Goal: Communication & Community: Answer question/provide support

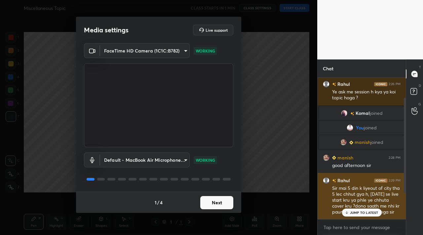
scroll to position [69, 0]
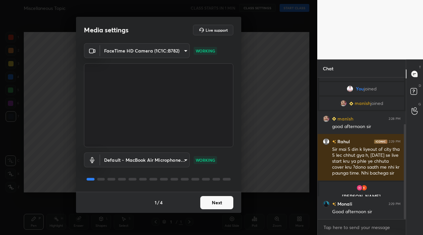
click at [211, 207] on button "Next" at bounding box center [216, 202] width 33 height 13
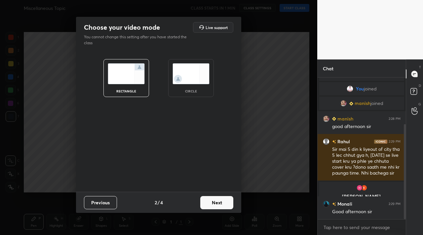
click at [211, 207] on button "Next" at bounding box center [216, 202] width 33 height 13
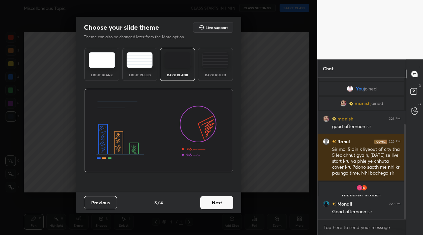
click at [211, 207] on button "Next" at bounding box center [216, 202] width 33 height 13
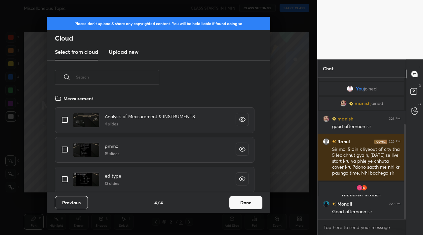
scroll to position [98, 212]
click at [129, 53] on h3 "Upload new" at bounding box center [124, 52] width 30 height 8
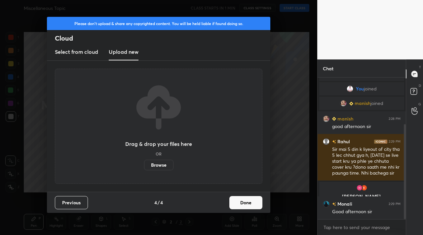
click at [165, 164] on label "Browse" at bounding box center [158, 165] width 29 height 11
click at [144, 164] on input "Browse" at bounding box center [144, 165] width 0 height 11
click at [233, 204] on button "Done" at bounding box center [245, 202] width 33 height 13
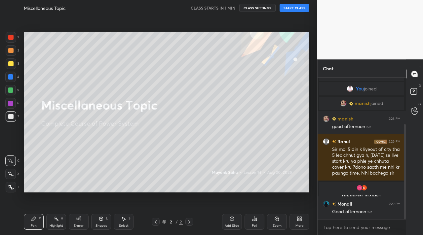
click at [291, 11] on button "START CLASS" at bounding box center [295, 8] width 30 height 8
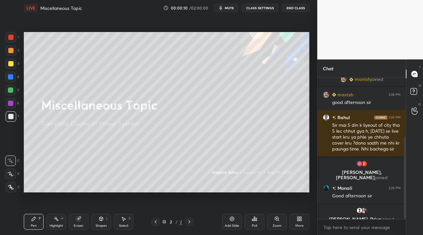
scroll to position [101, 0]
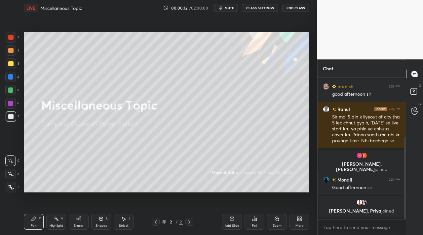
click at [296, 224] on div "More" at bounding box center [300, 225] width 8 height 3
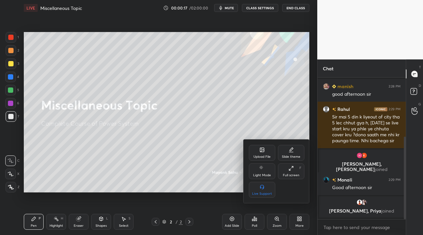
click at [178, 88] on div at bounding box center [211, 117] width 423 height 235
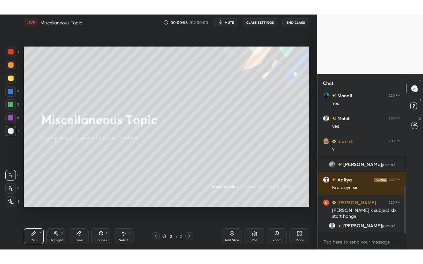
scroll to position [323, 0]
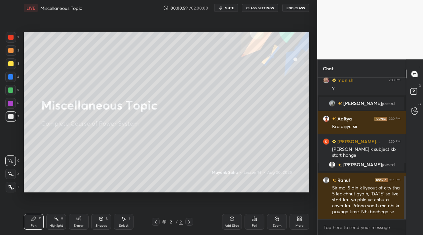
click at [303, 225] on div "More" at bounding box center [300, 222] width 20 height 16
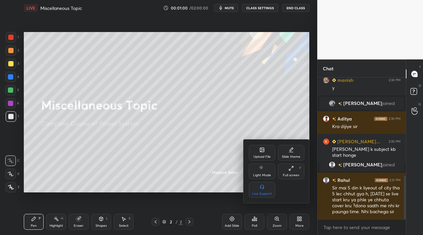
click at [300, 171] on div "Full screen F" at bounding box center [291, 172] width 26 height 16
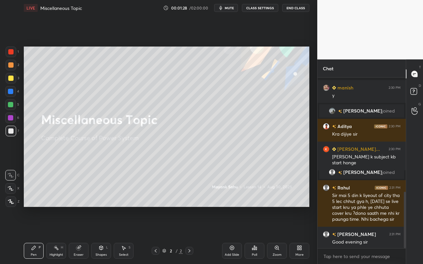
scroll to position [346, 0]
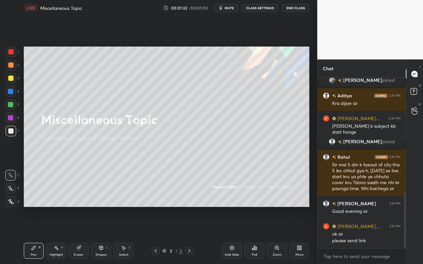
click at [305, 235] on div "More" at bounding box center [300, 251] width 20 height 16
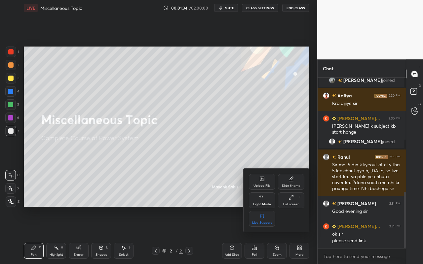
click at [352, 235] on div at bounding box center [211, 132] width 423 height 264
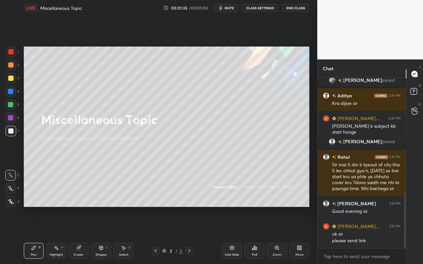
click at [352, 235] on body "1 2 3 4 5 6 7 C X Z C X Z E E Erase all H H LIVE Miscellaneous Topic 00:01:35 /…" at bounding box center [211, 132] width 423 height 264
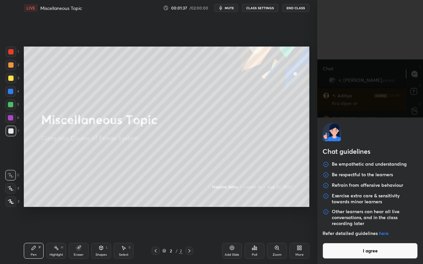
click at [366, 235] on button "I agree" at bounding box center [370, 251] width 95 height 16
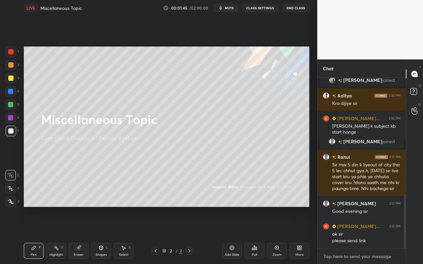
scroll to position [375, 0]
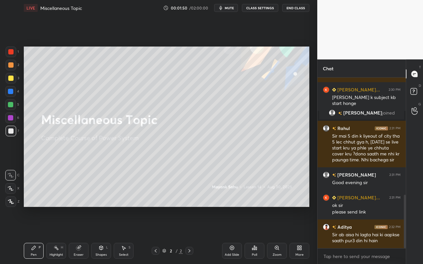
click at [306, 235] on div "More" at bounding box center [300, 251] width 20 height 16
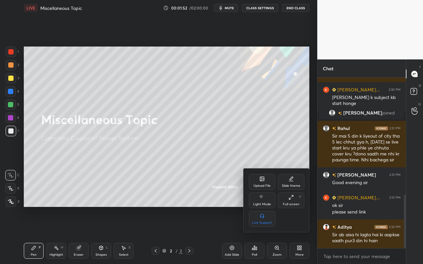
click at [256, 182] on div "Upload File" at bounding box center [262, 182] width 26 height 16
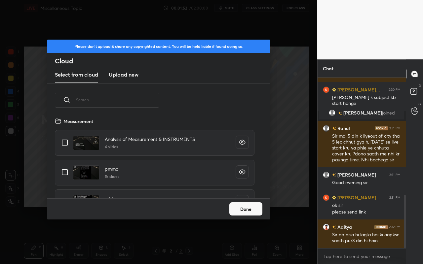
scroll to position [81, 212]
click at [132, 76] on h3 "Upload new" at bounding box center [124, 75] width 30 height 8
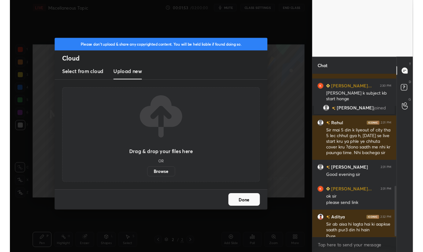
scroll to position [382, 0]
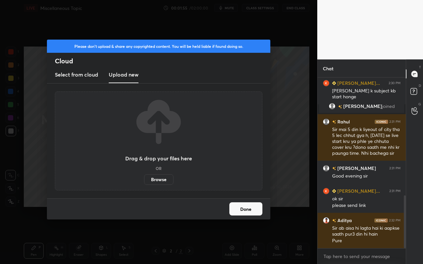
click at [157, 181] on label "Browse" at bounding box center [158, 180] width 29 height 11
click at [144, 181] on input "Browse" at bounding box center [144, 180] width 0 height 11
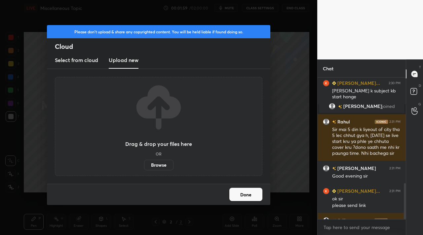
scroll to position [418, 0]
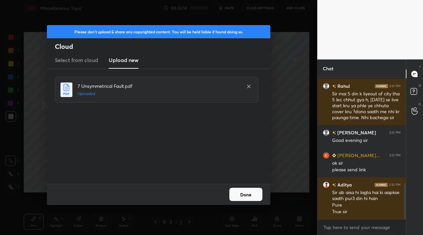
click at [253, 192] on button "Done" at bounding box center [245, 194] width 33 height 13
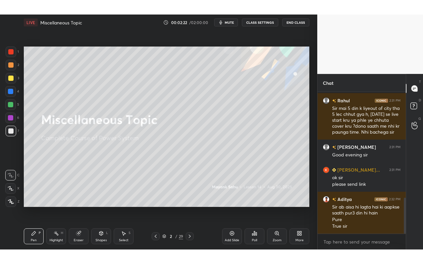
scroll to position [446, 0]
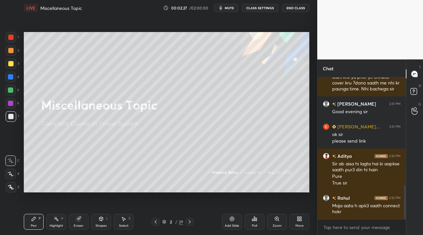
click at [306, 225] on div "More" at bounding box center [300, 222] width 20 height 16
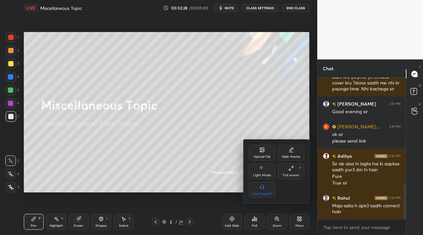
click at [297, 172] on div "Full screen F" at bounding box center [291, 172] width 26 height 16
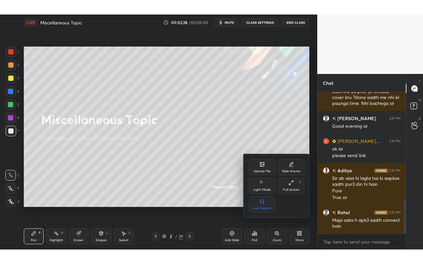
scroll to position [114, 86]
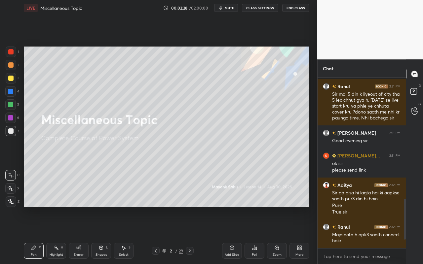
type textarea "x"
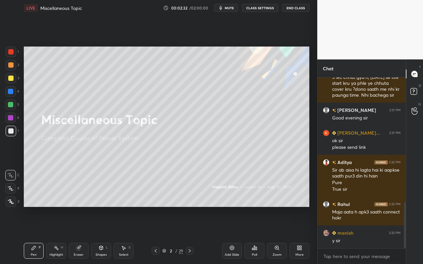
scroll to position [463, 0]
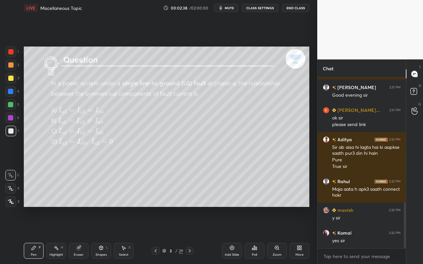
click at [29, 235] on div "Pen P" at bounding box center [34, 251] width 20 height 16
drag, startPoint x: 11, startPoint y: 80, endPoint x: 13, endPoint y: 77, distance: 4.0
click at [11, 80] on div at bounding box center [10, 78] width 5 height 5
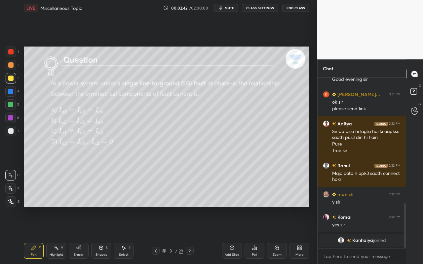
click at [254, 235] on div "Poll" at bounding box center [255, 251] width 20 height 16
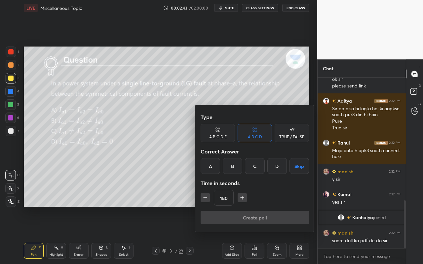
click at [212, 168] on div "A" at bounding box center [211, 166] width 20 height 16
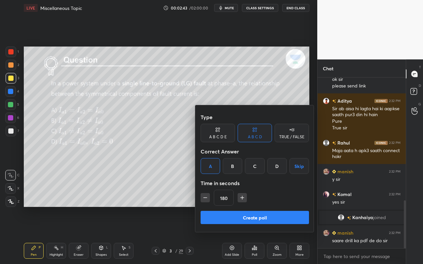
scroll to position [460, 0]
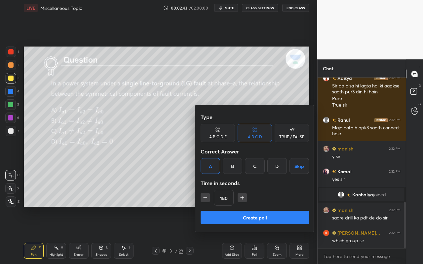
click at [206, 197] on icon "button" at bounding box center [205, 198] width 7 height 7
click at [207, 197] on icon "button" at bounding box center [205, 198] width 7 height 7
click at [206, 199] on icon "button" at bounding box center [205, 198] width 7 height 7
click at [207, 199] on icon "button" at bounding box center [205, 198] width 7 height 7
click at [206, 199] on icon "button" at bounding box center [205, 198] width 7 height 7
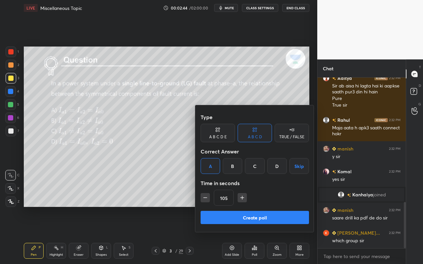
click at [207, 199] on icon "button" at bounding box center [205, 198] width 7 height 7
click at [207, 197] on icon "button" at bounding box center [205, 198] width 7 height 7
click at [208, 196] on icon "button" at bounding box center [205, 198] width 7 height 7
click at [208, 198] on icon "button" at bounding box center [205, 198] width 7 height 7
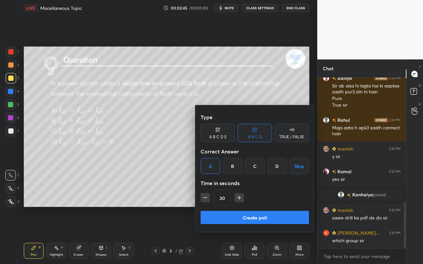
click at [208, 199] on button "button" at bounding box center [205, 197] width 9 height 9
type input "15"
click at [209, 198] on div "15" at bounding box center [255, 198] width 108 height 16
click at [244, 224] on button "Create poll" at bounding box center [255, 217] width 108 height 13
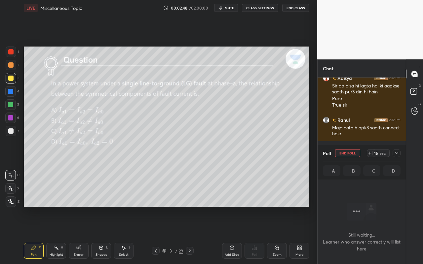
scroll to position [2, 2]
click at [398, 155] on div at bounding box center [397, 153] width 8 height 8
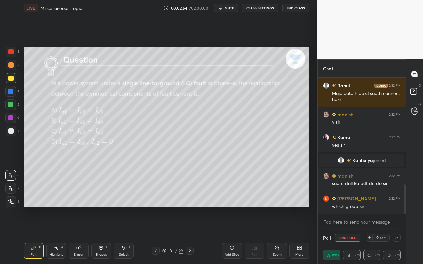
drag, startPoint x: 32, startPoint y: 256, endPoint x: 86, endPoint y: 219, distance: 65.2
click at [32, 235] on div "Pen" at bounding box center [34, 255] width 6 height 3
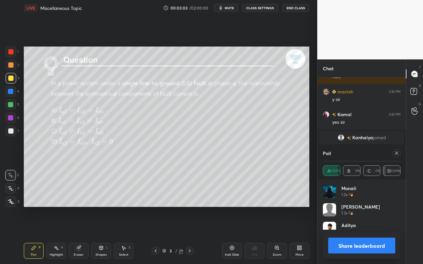
scroll to position [77, 76]
click at [398, 153] on div at bounding box center [397, 153] width 8 height 8
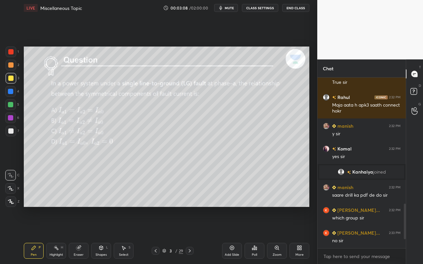
click at [60, 235] on div "Highlight H" at bounding box center [56, 251] width 20 height 16
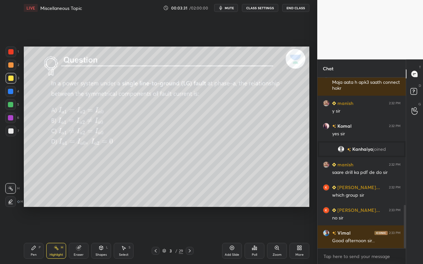
click at [125, 235] on div "Select S" at bounding box center [124, 251] width 20 height 16
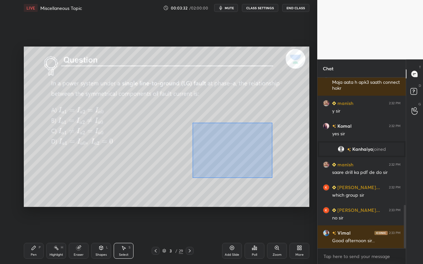
drag, startPoint x: 204, startPoint y: 140, endPoint x: 292, endPoint y: 183, distance: 98.2
click at [292, 184] on div "0 ° Undo Copy Duplicate Duplicate to new slide Delete" at bounding box center [167, 127] width 286 height 161
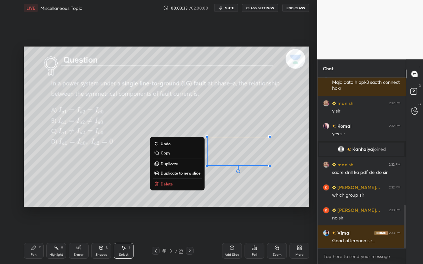
click at [177, 187] on button "Delete" at bounding box center [177, 184] width 49 height 8
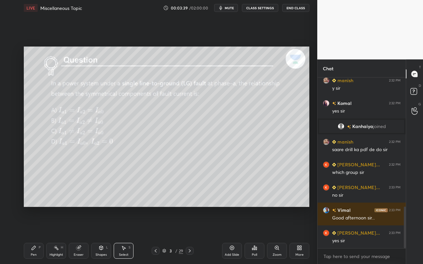
drag, startPoint x: 53, startPoint y: 249, endPoint x: 73, endPoint y: 208, distance: 45.7
click at [55, 235] on div "Highlight H" at bounding box center [56, 251] width 20 height 16
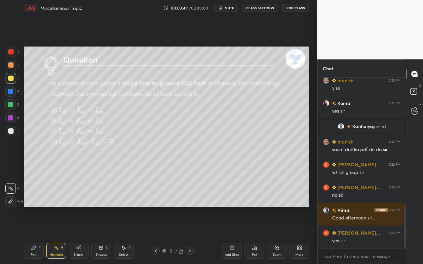
scroll to position [551, 0]
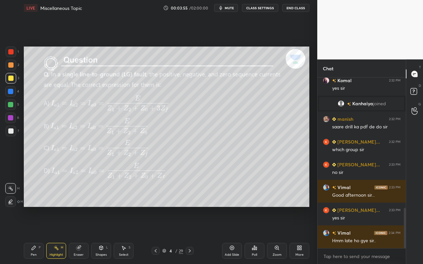
click at [38, 235] on div "Pen P" at bounding box center [34, 251] width 20 height 16
drag, startPoint x: 55, startPoint y: 251, endPoint x: 75, endPoint y: 216, distance: 40.3
click at [58, 235] on div "Highlight H" at bounding box center [56, 251] width 20 height 16
click at [260, 235] on div "Poll" at bounding box center [255, 251] width 20 height 16
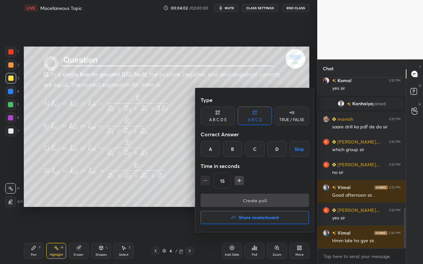
drag, startPoint x: 211, startPoint y: 152, endPoint x: 219, endPoint y: 171, distance: 20.0
click at [211, 153] on div "A" at bounding box center [211, 149] width 20 height 16
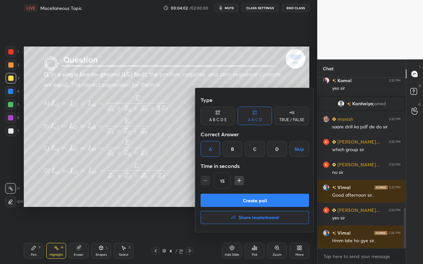
click at [234, 200] on button "Create poll" at bounding box center [255, 200] width 108 height 13
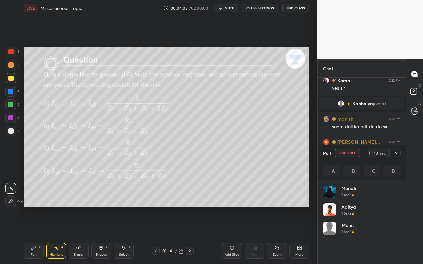
scroll to position [77, 76]
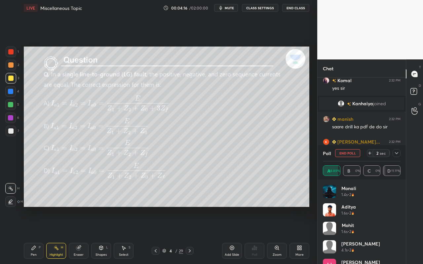
click at [370, 152] on icon at bounding box center [369, 153] width 5 height 5
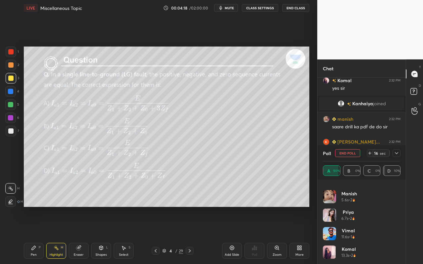
scroll to position [0, 0]
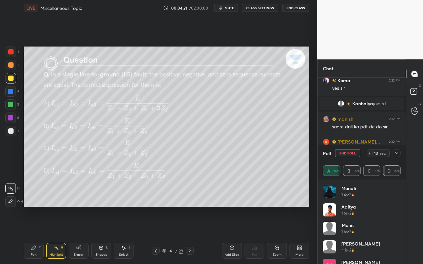
click at [396, 154] on icon at bounding box center [396, 153] width 5 height 5
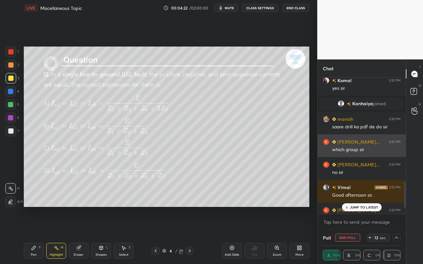
scroll to position [586, 0]
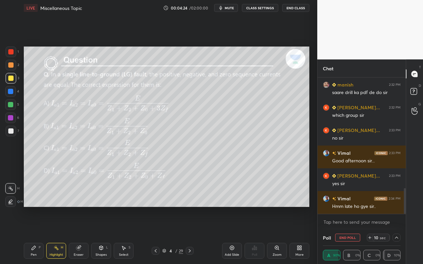
click at [396, 235] on icon at bounding box center [396, 238] width 3 height 2
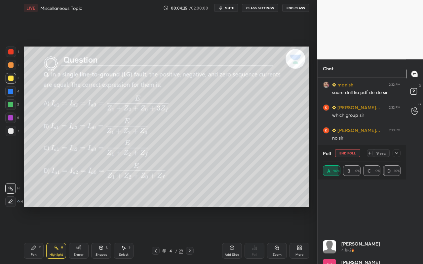
scroll to position [87, 0]
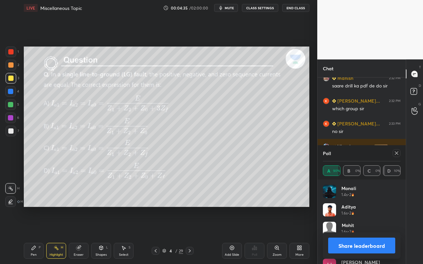
click at [399, 153] on div "Poll A 90% B 0% C 0% D 10%" at bounding box center [362, 162] width 88 height 34
click at [395, 154] on icon at bounding box center [396, 153] width 5 height 5
type textarea "x"
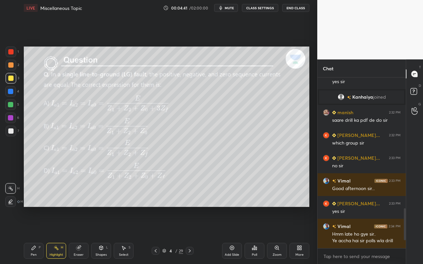
drag, startPoint x: 56, startPoint y: 252, endPoint x: 59, endPoint y: 244, distance: 8.3
click at [57, 235] on div "Highlight H" at bounding box center [56, 251] width 20 height 16
drag, startPoint x: 31, startPoint y: 252, endPoint x: 30, endPoint y: 246, distance: 5.7
click at [31, 235] on div "Pen P" at bounding box center [34, 251] width 20 height 16
click at [35, 235] on div "Pen P" at bounding box center [34, 251] width 20 height 16
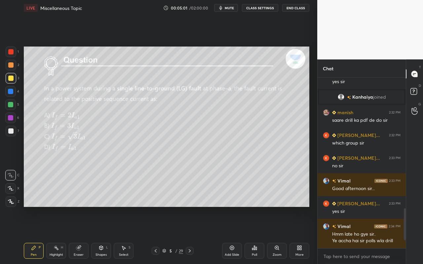
click at [257, 235] on div "Poll" at bounding box center [255, 251] width 20 height 16
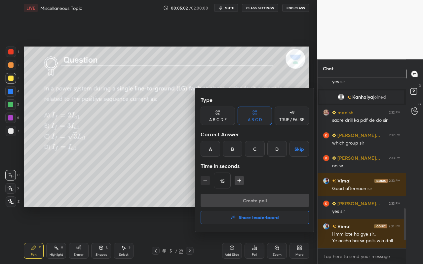
drag, startPoint x: 234, startPoint y: 152, endPoint x: 230, endPoint y: 177, distance: 25.1
click at [234, 152] on div "B" at bounding box center [233, 149] width 20 height 16
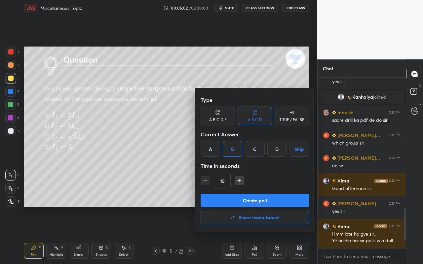
click at [237, 181] on icon "button" at bounding box center [239, 181] width 7 height 7
type input "45"
click at [235, 202] on button "Create poll" at bounding box center [255, 200] width 108 height 13
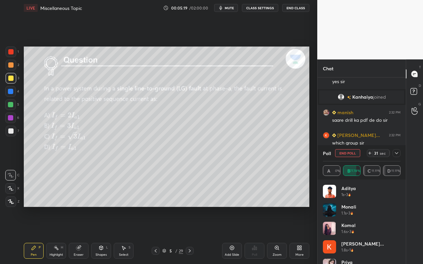
click at [399, 151] on icon at bounding box center [396, 153] width 5 height 5
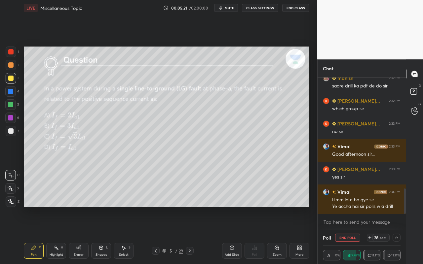
click at [397, 235] on icon at bounding box center [396, 238] width 3 height 2
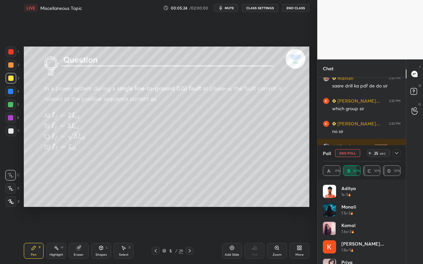
click at [396, 152] on icon at bounding box center [396, 153] width 5 height 5
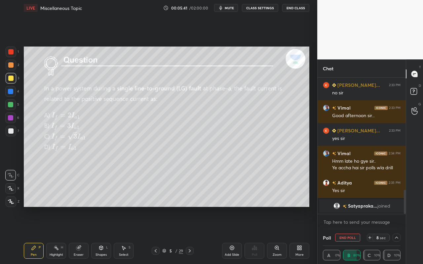
click at [61, 235] on div "Highlight H" at bounding box center [56, 251] width 20 height 16
click at [397, 235] on icon at bounding box center [396, 237] width 5 height 5
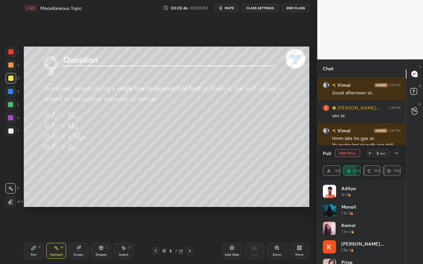
click at [32, 235] on div "Pen P" at bounding box center [34, 251] width 20 height 16
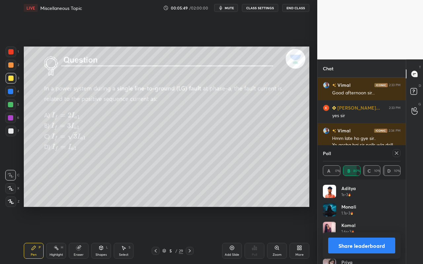
drag, startPoint x: 11, startPoint y: 204, endPoint x: 20, endPoint y: 190, distance: 17.0
click at [13, 203] on icon at bounding box center [11, 202] width 6 height 5
click at [395, 154] on icon at bounding box center [396, 153] width 5 height 5
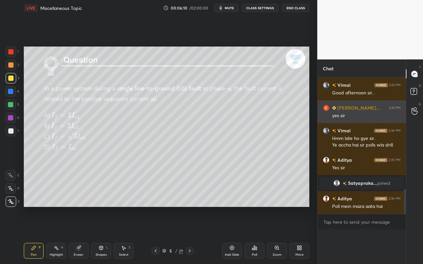
scroll to position [0, 2]
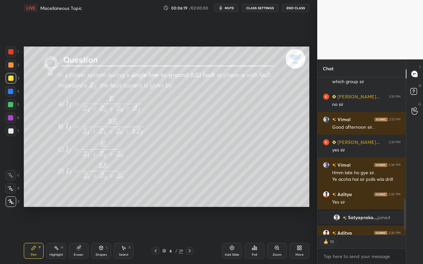
click at [31, 235] on div "Pen" at bounding box center [34, 255] width 6 height 3
drag, startPoint x: 52, startPoint y: 249, endPoint x: 76, endPoint y: 209, distance: 46.5
click at [55, 235] on div "Highlight H" at bounding box center [56, 251] width 20 height 16
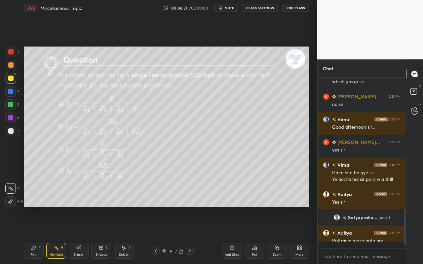
scroll to position [169, 86]
click at [258, 235] on div "Poll" at bounding box center [255, 251] width 20 height 16
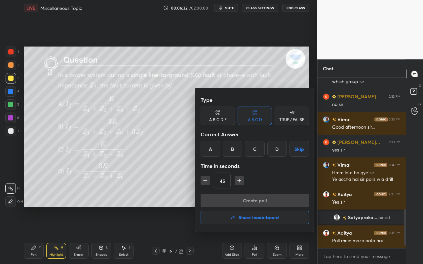
drag, startPoint x: 233, startPoint y: 149, endPoint x: 237, endPoint y: 154, distance: 6.2
click at [232, 149] on div "B" at bounding box center [233, 149] width 20 height 16
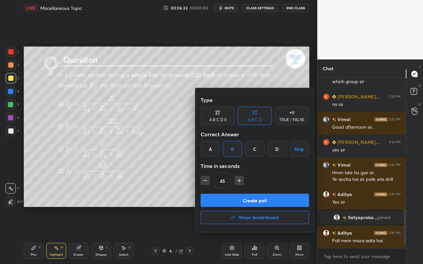
click at [242, 201] on button "Create poll" at bounding box center [255, 200] width 108 height 13
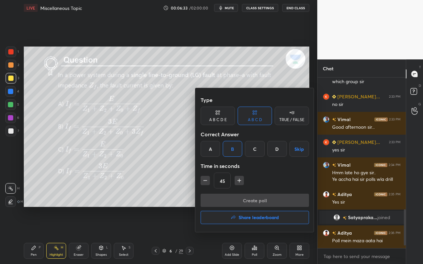
scroll to position [158, 86]
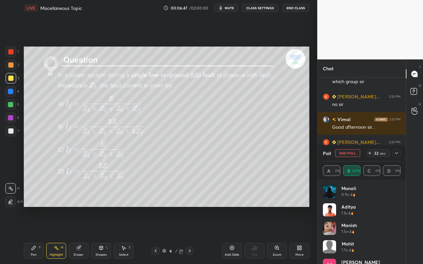
click at [35, 235] on div "Pen P" at bounding box center [34, 251] width 20 height 16
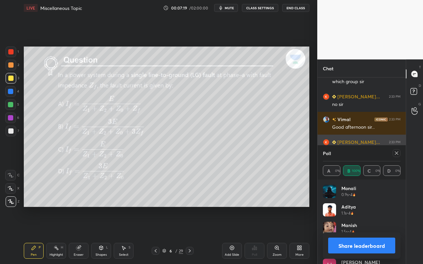
click at [399, 153] on icon at bounding box center [396, 153] width 5 height 5
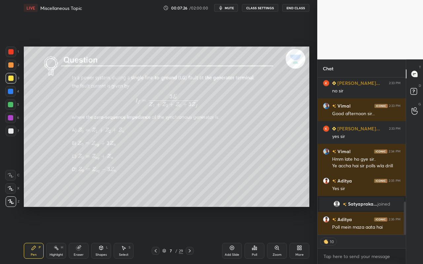
drag, startPoint x: 34, startPoint y: 251, endPoint x: 36, endPoint y: 229, distance: 21.9
click at [34, 235] on div "Pen P" at bounding box center [34, 251] width 20 height 16
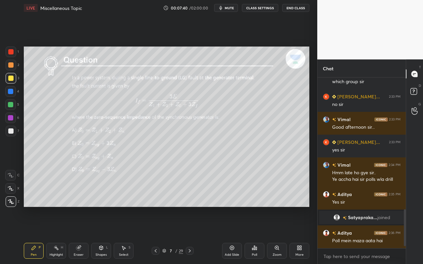
click at [257, 235] on div "Poll" at bounding box center [255, 251] width 20 height 16
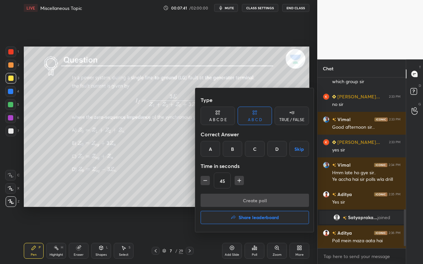
drag, startPoint x: 233, startPoint y: 151, endPoint x: 235, endPoint y: 167, distance: 16.3
click at [233, 151] on div "B" at bounding box center [233, 149] width 20 height 16
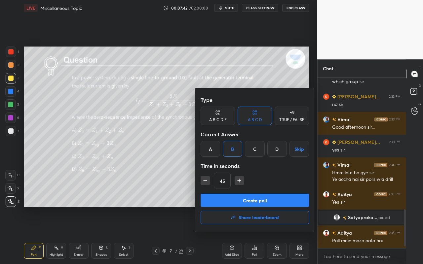
click at [236, 201] on button "Create poll" at bounding box center [255, 200] width 108 height 13
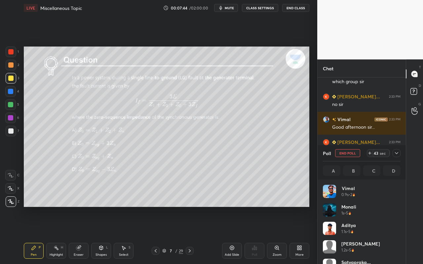
click at [398, 152] on icon at bounding box center [396, 153] width 3 height 2
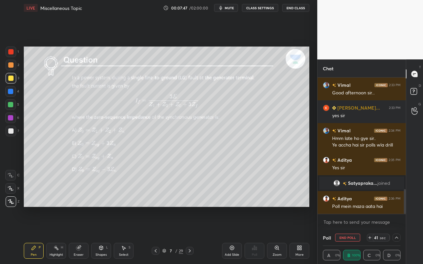
click at [397, 235] on icon at bounding box center [396, 237] width 5 height 5
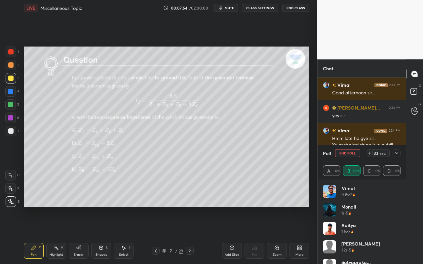
click at [396, 156] on div at bounding box center [397, 153] width 8 height 8
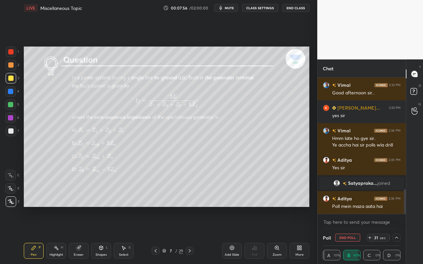
click at [398, 235] on icon at bounding box center [396, 237] width 5 height 5
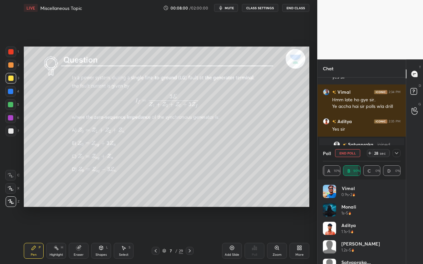
click at [397, 152] on icon at bounding box center [396, 153] width 5 height 5
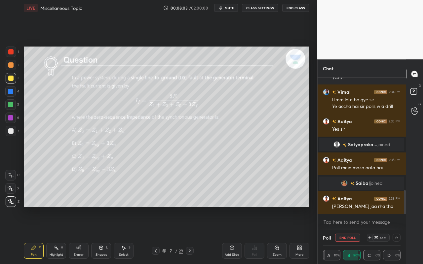
click at [398, 235] on icon at bounding box center [396, 237] width 5 height 5
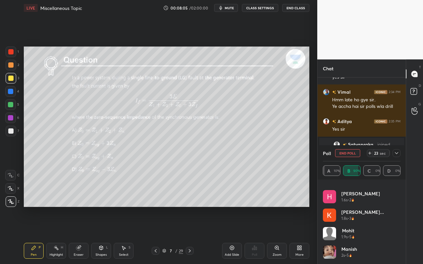
click at [396, 154] on icon at bounding box center [396, 153] width 5 height 5
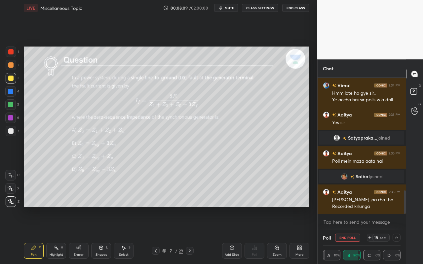
drag, startPoint x: 40, startPoint y: 244, endPoint x: 57, endPoint y: 256, distance: 20.6
click at [44, 235] on div "Pen P Highlight H Eraser Shapes L Select S" at bounding box center [73, 251] width 99 height 16
click at [58, 235] on div "Highlight" at bounding box center [57, 255] width 14 height 3
drag, startPoint x: 39, startPoint y: 259, endPoint x: 48, endPoint y: 251, distance: 11.5
click at [39, 235] on div "Pen P" at bounding box center [34, 251] width 20 height 16
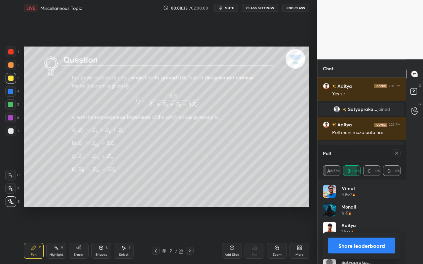
drag, startPoint x: 123, startPoint y: 252, endPoint x: 128, endPoint y: 238, distance: 15.0
click at [123, 235] on div "Select S" at bounding box center [124, 251] width 20 height 16
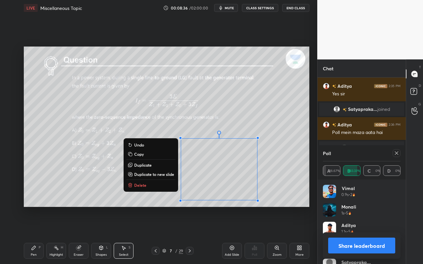
drag, startPoint x: 183, startPoint y: 160, endPoint x: 282, endPoint y: 205, distance: 108.6
click at [287, 208] on div "0 ° Undo Copy Duplicate Duplicate to new slide Delete Setting up your live clas…" at bounding box center [166, 127] width 291 height 222
click at [143, 183] on button "Delete" at bounding box center [150, 185] width 49 height 8
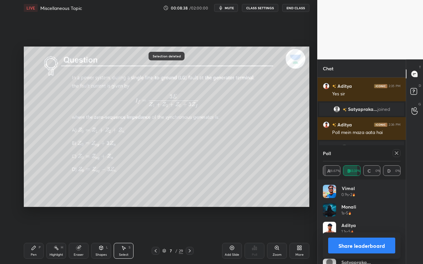
click at [396, 153] on icon at bounding box center [396, 153] width 5 height 5
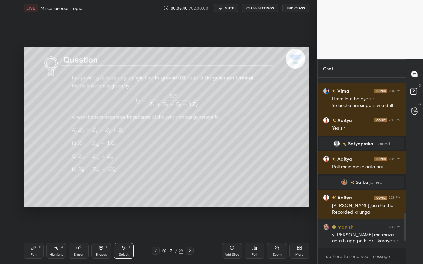
drag, startPoint x: 55, startPoint y: 251, endPoint x: 39, endPoint y: 251, distance: 15.6
click at [54, 235] on div "Highlight H" at bounding box center [56, 251] width 20 height 16
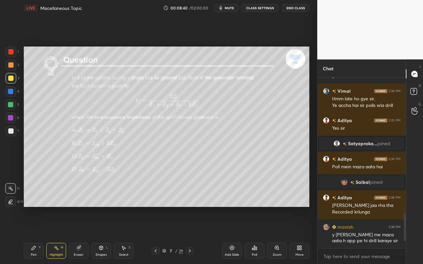
click at [38, 235] on div "Pen P" at bounding box center [34, 251] width 20 height 16
click at [56, 235] on div "Highlight" at bounding box center [57, 255] width 14 height 3
click at [36, 235] on div "Pen P" at bounding box center [34, 251] width 20 height 16
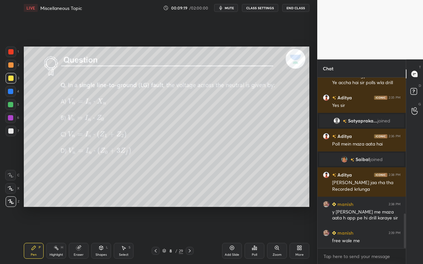
click at [30, 235] on div "Pen P" at bounding box center [34, 251] width 20 height 16
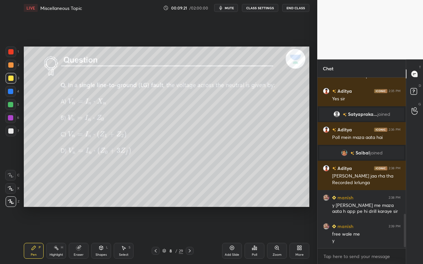
scroll to position [700, 0]
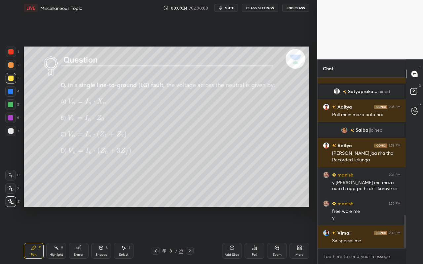
click at [256, 235] on div "Poll" at bounding box center [255, 251] width 20 height 16
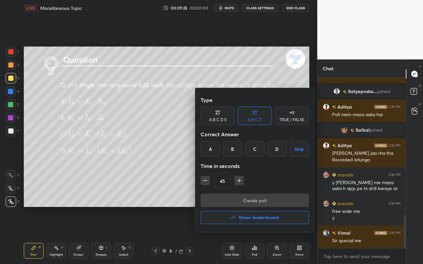
click at [211, 151] on div "A" at bounding box center [211, 149] width 20 height 16
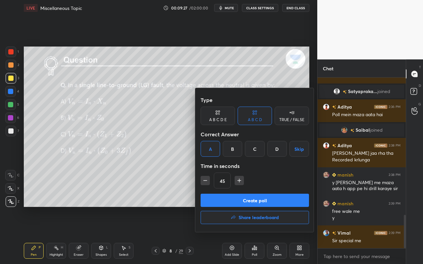
click at [241, 199] on button "Create poll" at bounding box center [255, 200] width 108 height 13
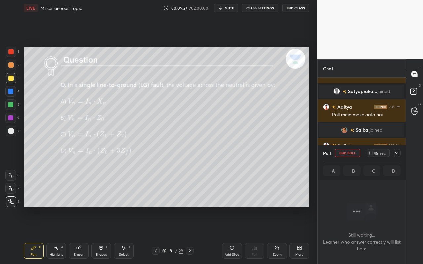
scroll to position [2, 2]
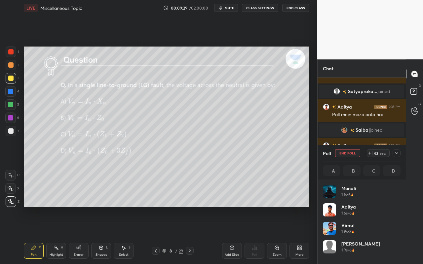
click at [58, 235] on div "Highlight H" at bounding box center [56, 251] width 20 height 16
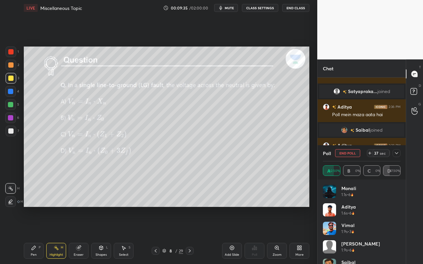
click at [397, 154] on icon at bounding box center [396, 153] width 5 height 5
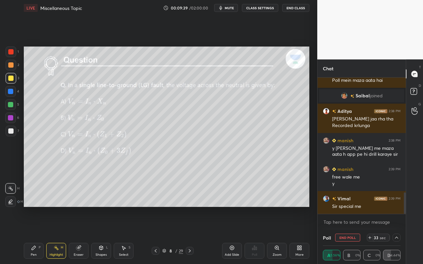
click at [395, 235] on icon at bounding box center [396, 237] width 5 height 5
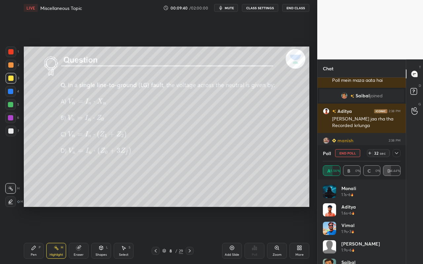
scroll to position [13, 0]
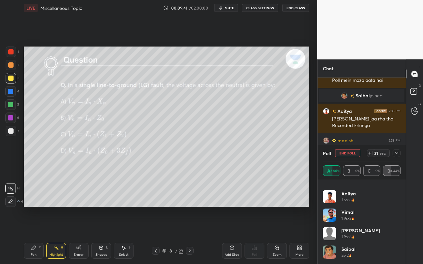
click at [398, 152] on icon at bounding box center [396, 153] width 5 height 5
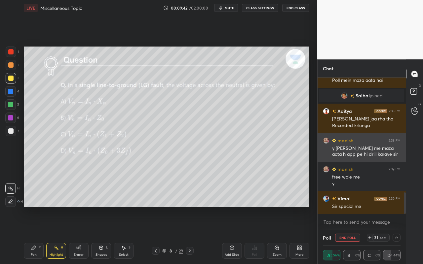
scroll to position [0, 0]
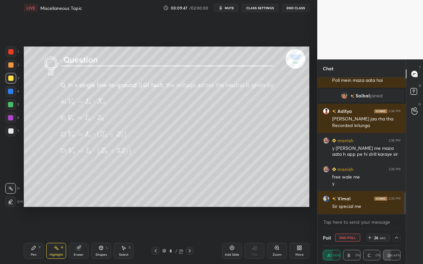
click at [398, 235] on icon at bounding box center [396, 238] width 3 height 2
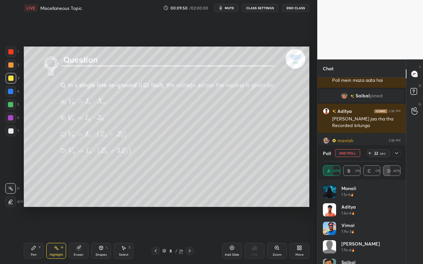
click at [397, 155] on icon at bounding box center [396, 153] width 5 height 5
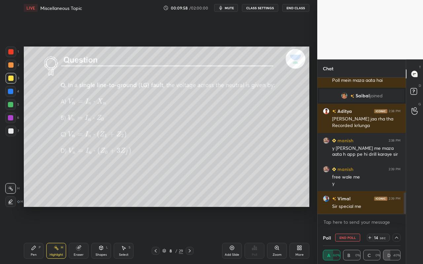
drag, startPoint x: 59, startPoint y: 253, endPoint x: 62, endPoint y: 247, distance: 7.0
click at [60, 235] on div "Highlight H" at bounding box center [56, 251] width 20 height 16
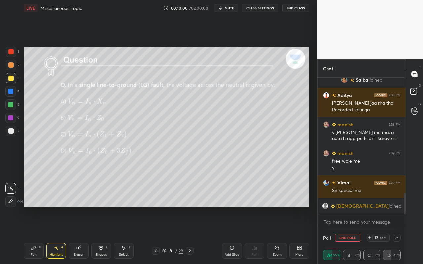
drag, startPoint x: 38, startPoint y: 252, endPoint x: 62, endPoint y: 228, distance: 33.7
click at [40, 235] on div "Pen P" at bounding box center [34, 251] width 20 height 16
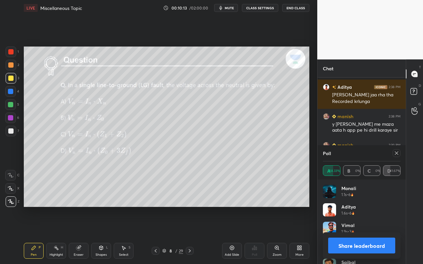
click at [400, 151] on div at bounding box center [397, 153] width 8 height 8
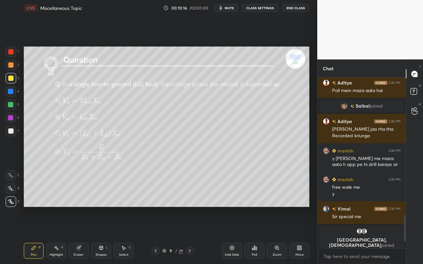
click at [36, 235] on div "Pen P" at bounding box center [34, 251] width 20 height 16
click at [260, 235] on div "Poll" at bounding box center [255, 251] width 20 height 16
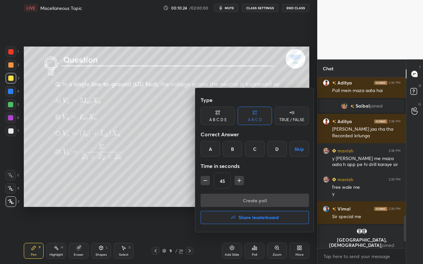
click at [210, 151] on div "A" at bounding box center [211, 149] width 20 height 16
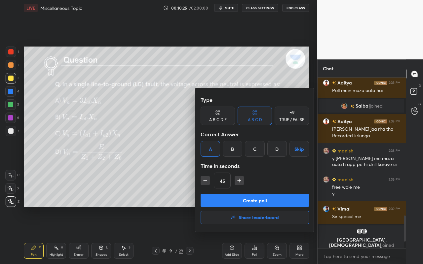
click at [230, 204] on button "Create poll" at bounding box center [255, 200] width 108 height 13
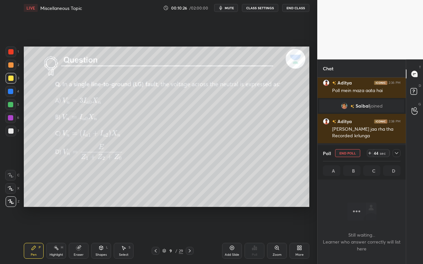
click at [229, 9] on span "mute" at bounding box center [229, 8] width 9 height 5
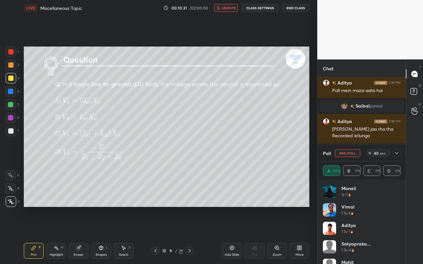
click at [231, 10] on button "unmute" at bounding box center [226, 8] width 24 height 8
click at [398, 155] on icon at bounding box center [396, 153] width 5 height 5
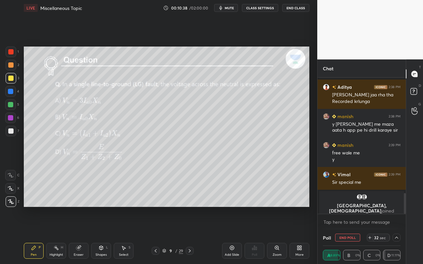
click at [397, 235] on div "Poll End Poll 32 sec" at bounding box center [362, 238] width 78 height 16
click at [395, 235] on div "Poll End Poll 31 sec" at bounding box center [362, 238] width 78 height 16
click at [395, 235] on icon at bounding box center [396, 237] width 5 height 5
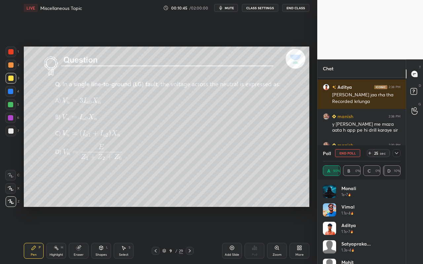
click at [396, 154] on icon at bounding box center [396, 153] width 5 height 5
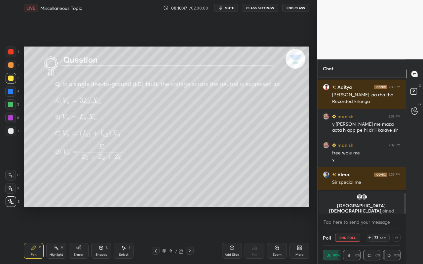
drag, startPoint x: 51, startPoint y: 253, endPoint x: 75, endPoint y: 215, distance: 45.0
click at [54, 235] on div "Highlight H" at bounding box center [56, 251] width 20 height 16
drag, startPoint x: 29, startPoint y: 255, endPoint x: 76, endPoint y: 211, distance: 64.3
click at [31, 235] on div "Pen P" at bounding box center [34, 251] width 20 height 16
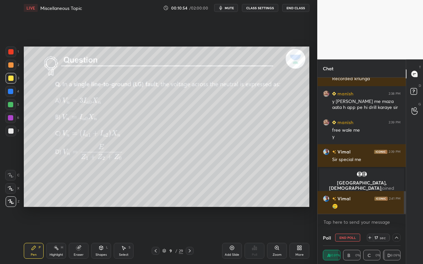
click at [397, 235] on div at bounding box center [397, 238] width 8 height 8
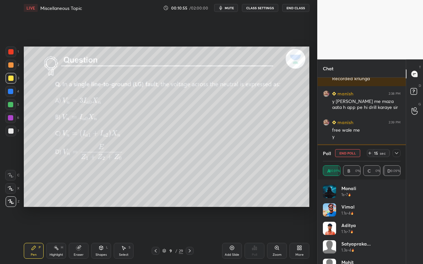
drag, startPoint x: 398, startPoint y: 152, endPoint x: 387, endPoint y: 154, distance: 11.3
click at [398, 152] on icon at bounding box center [396, 153] width 3 height 2
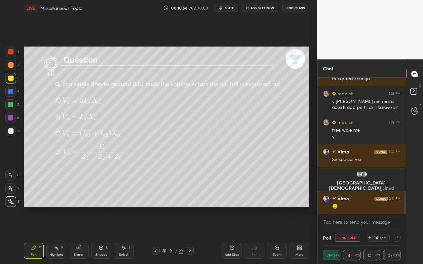
drag, startPoint x: 30, startPoint y: 256, endPoint x: 63, endPoint y: 211, distance: 55.9
click at [31, 235] on div "Pen P" at bounding box center [34, 251] width 20 height 16
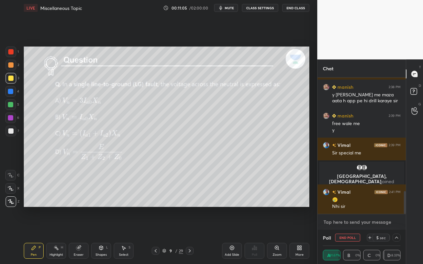
click at [353, 222] on textarea at bounding box center [362, 222] width 78 height 11
click at [350, 235] on button "End Poll" at bounding box center [347, 238] width 25 height 8
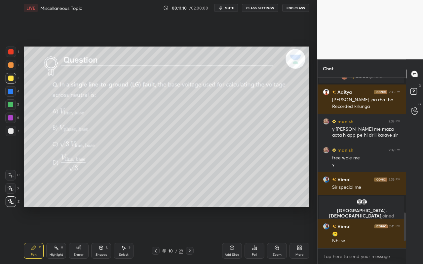
click at [33, 235] on div "Pen P" at bounding box center [34, 251] width 20 height 16
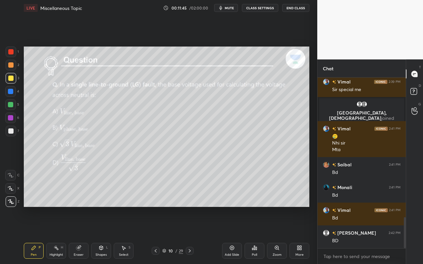
scroll to position [770, 0]
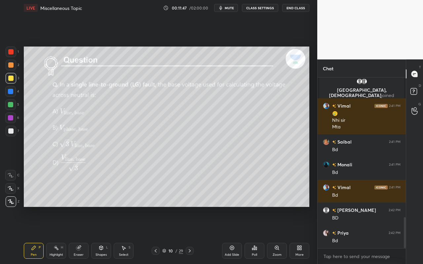
drag, startPoint x: 33, startPoint y: 250, endPoint x: 36, endPoint y: 246, distance: 4.2
click at [34, 235] on icon at bounding box center [33, 248] width 5 height 5
drag, startPoint x: 35, startPoint y: 255, endPoint x: 49, endPoint y: 212, distance: 44.9
click at [35, 235] on div "Pen" at bounding box center [34, 255] width 6 height 3
click at [57, 235] on icon at bounding box center [56, 248] width 5 height 5
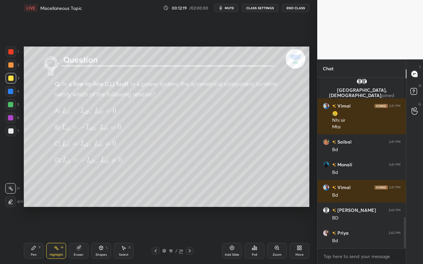
click at [257, 235] on div "Poll" at bounding box center [254, 255] width 5 height 3
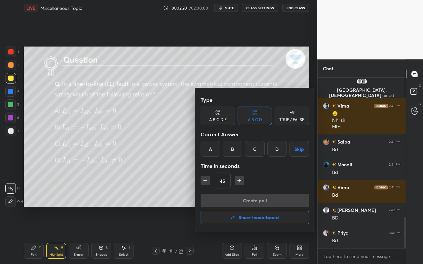
click at [234, 150] on div "B" at bounding box center [233, 149] width 20 height 16
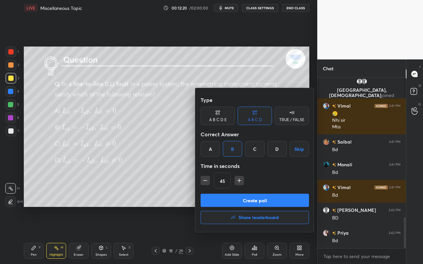
click at [240, 201] on button "Create poll" at bounding box center [255, 200] width 108 height 13
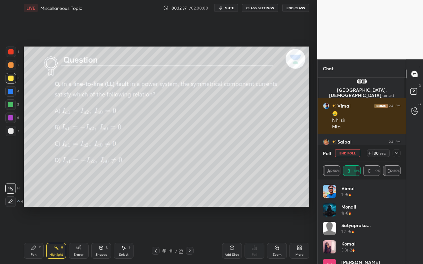
scroll to position [32, 0]
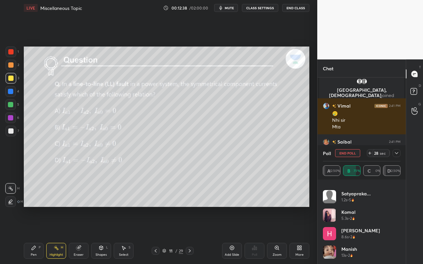
click at [39, 235] on div "Pen P" at bounding box center [34, 251] width 20 height 16
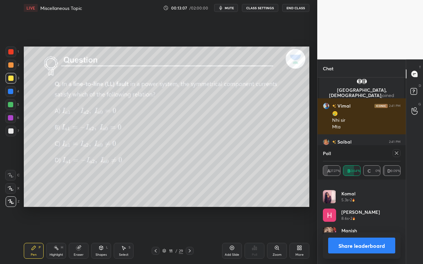
scroll to position [0, 0]
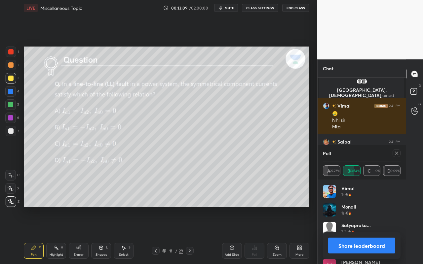
click at [396, 152] on icon at bounding box center [396, 153] width 5 height 5
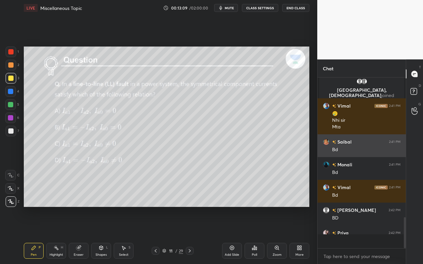
scroll to position [2, 2]
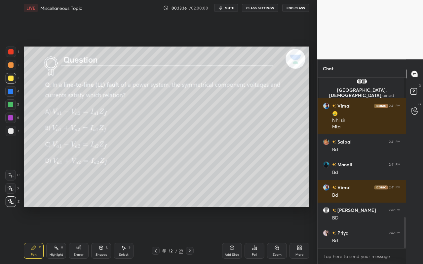
drag, startPoint x: 34, startPoint y: 248, endPoint x: 50, endPoint y: 213, distance: 38.5
click at [32, 235] on icon at bounding box center [34, 248] width 4 height 4
click at [255, 235] on div "Poll" at bounding box center [254, 255] width 5 height 3
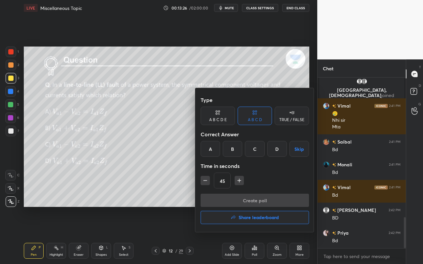
click at [212, 149] on div "A" at bounding box center [211, 149] width 20 height 16
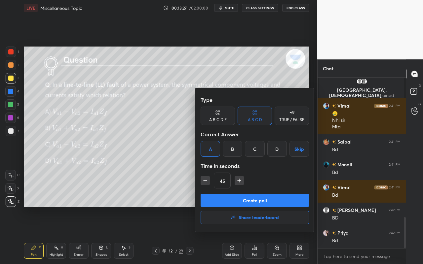
drag, startPoint x: 226, startPoint y: 205, endPoint x: 218, endPoint y: 210, distance: 9.9
click at [226, 205] on button "Create poll" at bounding box center [255, 200] width 108 height 13
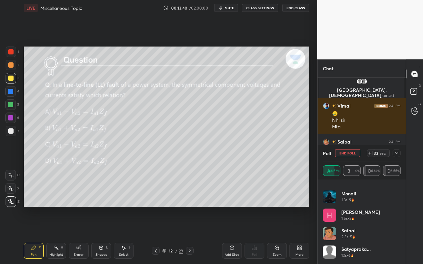
scroll to position [0, 0]
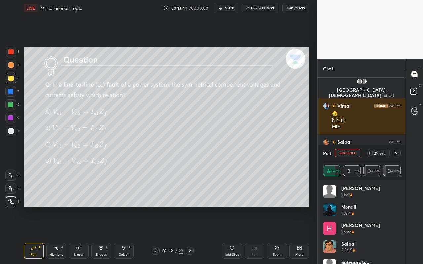
click at [395, 153] on icon at bounding box center [396, 153] width 5 height 5
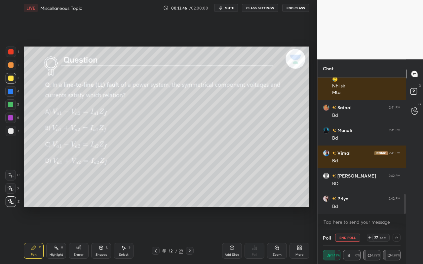
click at [398, 235] on icon at bounding box center [396, 237] width 5 height 5
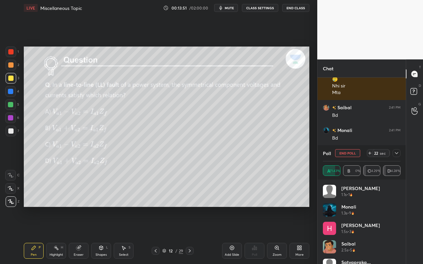
click at [31, 235] on div "Pen P" at bounding box center [34, 251] width 20 height 16
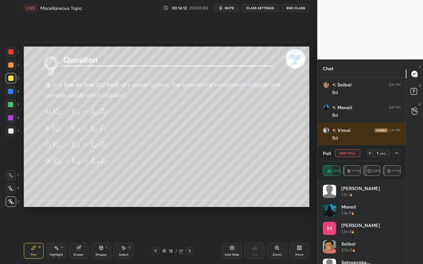
click at [353, 153] on button "End Poll" at bounding box center [347, 153] width 25 height 8
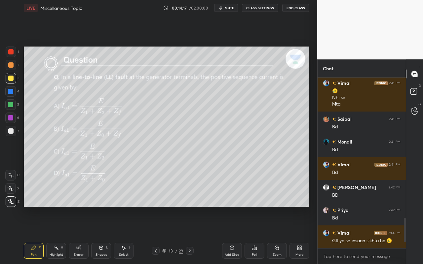
drag, startPoint x: 31, startPoint y: 252, endPoint x: 29, endPoint y: 238, distance: 13.7
click at [31, 235] on div "Pen P" at bounding box center [34, 251] width 20 height 16
click at [256, 235] on div "Poll" at bounding box center [255, 251] width 20 height 16
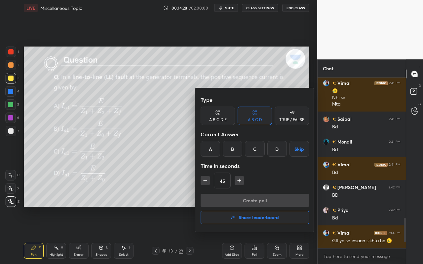
drag, startPoint x: 209, startPoint y: 151, endPoint x: 214, endPoint y: 170, distance: 19.5
click at [209, 152] on div "A" at bounding box center [211, 149] width 20 height 16
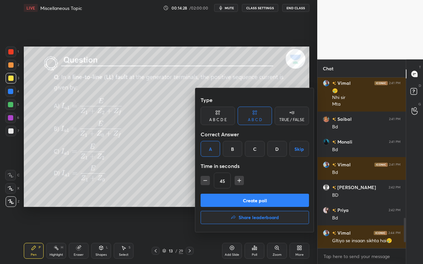
click at [222, 202] on button "Create poll" at bounding box center [255, 200] width 108 height 13
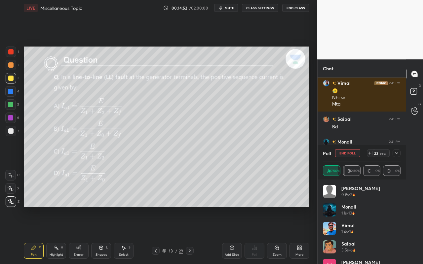
click at [397, 152] on icon at bounding box center [396, 153] width 5 height 5
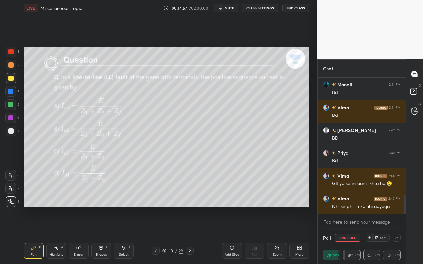
click at [396, 235] on icon at bounding box center [396, 237] width 5 height 5
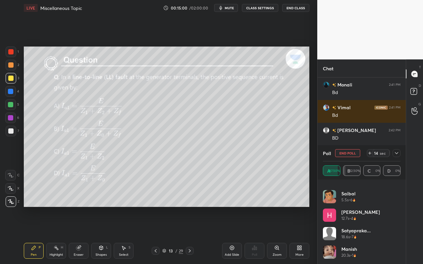
click at [58, 235] on div "Highlight" at bounding box center [57, 255] width 14 height 3
click at [36, 235] on div "Pen P" at bounding box center [34, 251] width 20 height 16
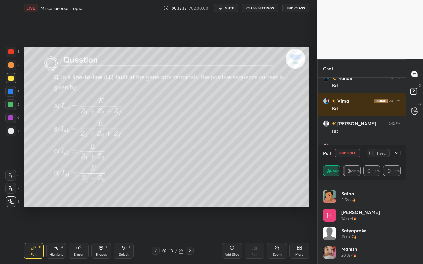
click at [61, 235] on div "Highlight H" at bounding box center [56, 251] width 20 height 16
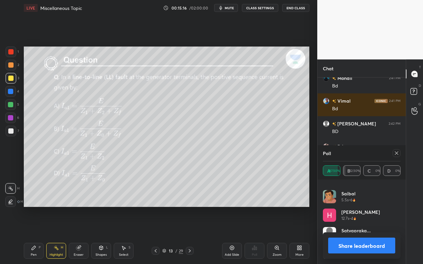
drag, startPoint x: 35, startPoint y: 257, endPoint x: 34, endPoint y: 253, distance: 4.5
click at [35, 235] on div "Pen" at bounding box center [34, 255] width 6 height 3
click at [398, 151] on icon at bounding box center [396, 153] width 5 height 5
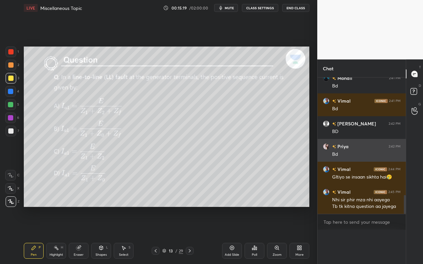
scroll to position [0, 2]
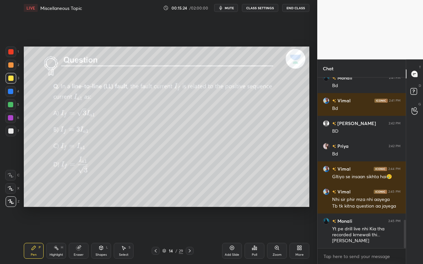
drag, startPoint x: 35, startPoint y: 253, endPoint x: 43, endPoint y: 214, distance: 39.6
click at [34, 235] on div "Pen" at bounding box center [34, 255] width 6 height 3
click at [253, 235] on div "Poll" at bounding box center [254, 255] width 5 height 3
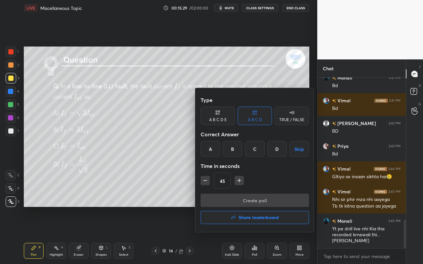
drag, startPoint x: 212, startPoint y: 151, endPoint x: 216, endPoint y: 157, distance: 6.8
click at [212, 152] on div "A" at bounding box center [211, 149] width 20 height 16
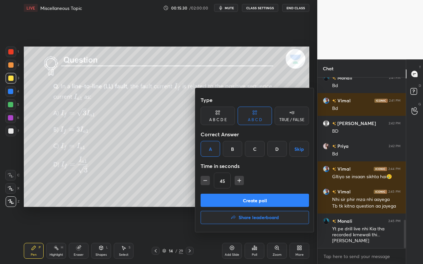
click at [260, 199] on button "Create poll" at bounding box center [255, 200] width 108 height 13
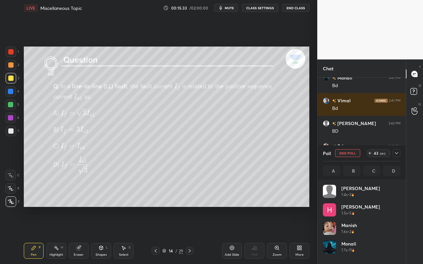
click at [58, 235] on icon at bounding box center [56, 248] width 5 height 5
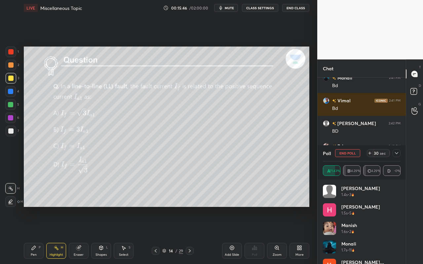
click at [397, 153] on icon at bounding box center [396, 153] width 5 height 5
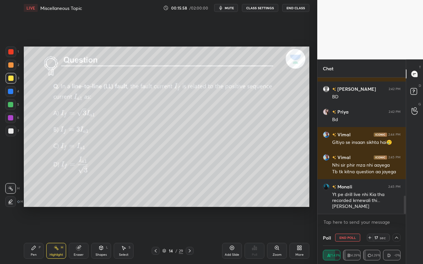
click at [397, 235] on icon at bounding box center [396, 238] width 3 height 2
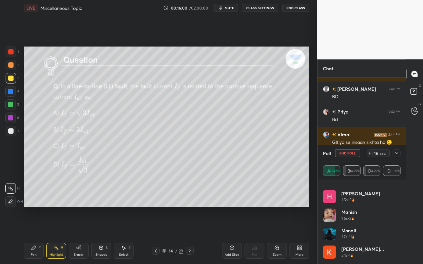
click at [396, 152] on icon at bounding box center [396, 153] width 5 height 5
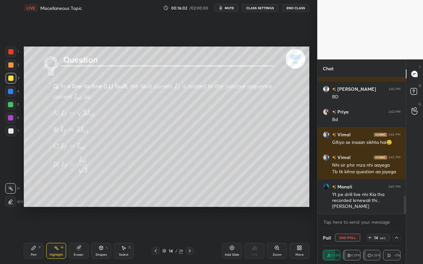
click at [396, 235] on icon at bounding box center [396, 237] width 5 height 5
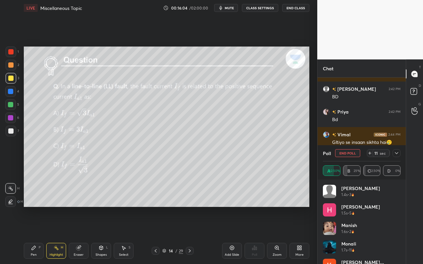
click at [397, 152] on icon at bounding box center [396, 153] width 5 height 5
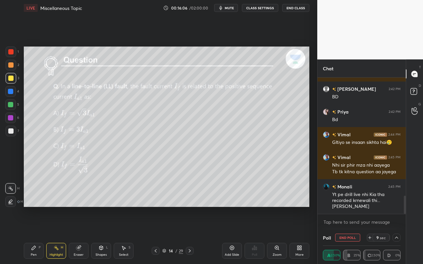
click at [399, 235] on icon at bounding box center [396, 237] width 5 height 5
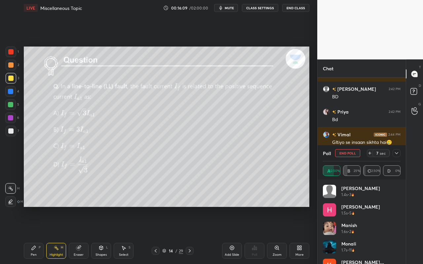
click at [397, 154] on icon at bounding box center [396, 153] width 5 height 5
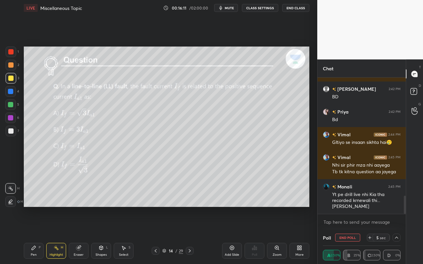
click at [53, 235] on div "Highlight" at bounding box center [57, 255] width 14 height 3
click at [33, 235] on div "Pen P" at bounding box center [34, 251] width 20 height 16
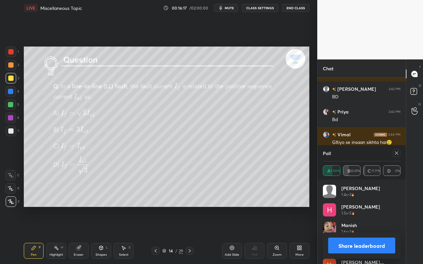
click at [395, 154] on icon at bounding box center [396, 153] width 3 height 3
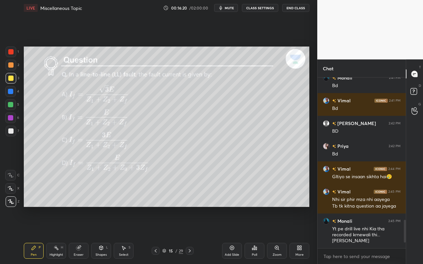
click at [34, 235] on div "Pen" at bounding box center [34, 255] width 6 height 3
click at [254, 235] on div "Poll" at bounding box center [255, 251] width 20 height 16
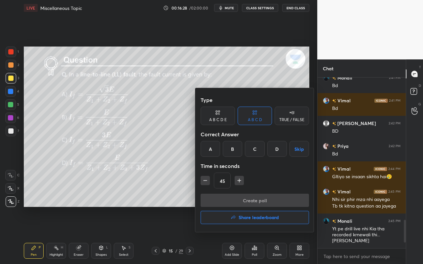
click at [207, 152] on div "A" at bounding box center [211, 149] width 20 height 16
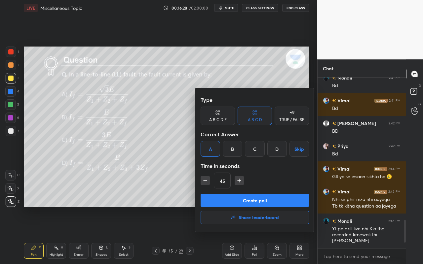
click at [246, 200] on button "Create poll" at bounding box center [255, 200] width 108 height 13
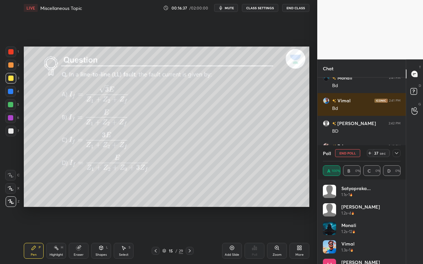
click at [32, 235] on div "Pen" at bounding box center [34, 255] width 6 height 3
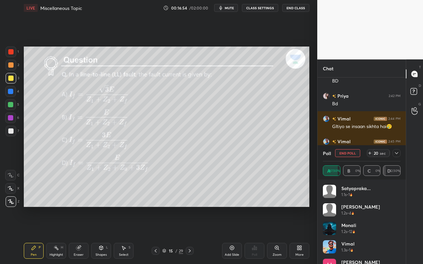
click at [399, 154] on icon at bounding box center [396, 153] width 5 height 5
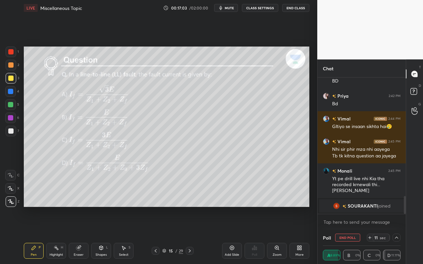
click at [349, 235] on button "End Poll" at bounding box center [347, 238] width 25 height 8
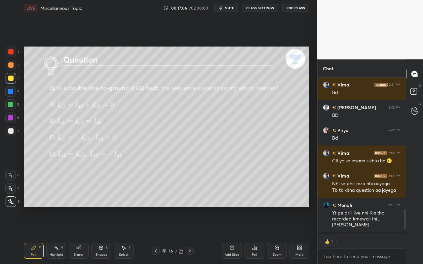
click at [32, 235] on div "Pen" at bounding box center [34, 255] width 6 height 3
click at [60, 235] on div "Highlight H" at bounding box center [56, 251] width 20 height 16
click at [254, 235] on icon at bounding box center [254, 248] width 5 height 5
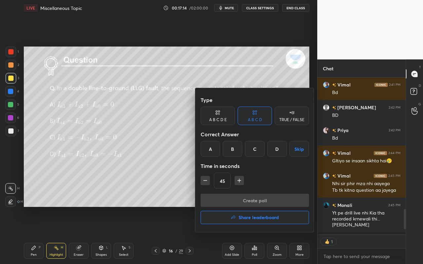
drag, startPoint x: 212, startPoint y: 150, endPoint x: 219, endPoint y: 171, distance: 22.2
click at [212, 150] on div "A" at bounding box center [211, 149] width 20 height 16
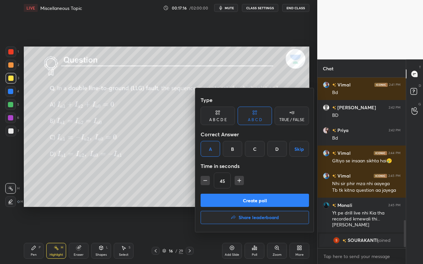
click at [222, 199] on button "Create poll" at bounding box center [255, 200] width 108 height 13
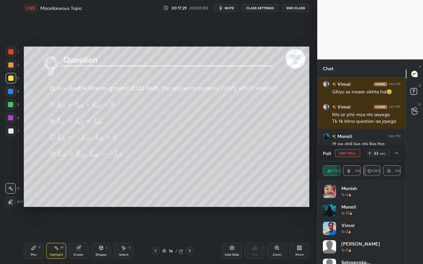
click at [398, 156] on div at bounding box center [397, 153] width 8 height 8
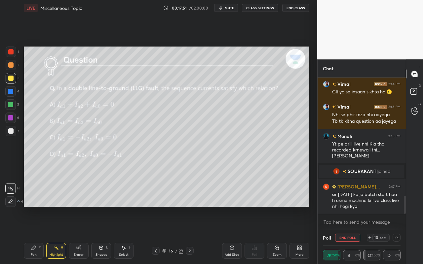
click at [398, 235] on icon at bounding box center [396, 237] width 5 height 5
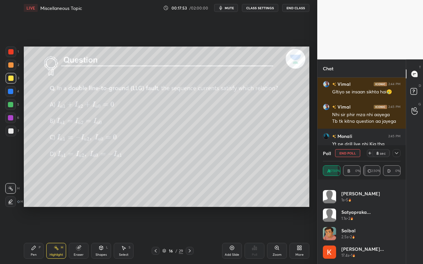
click at [396, 150] on div at bounding box center [397, 153] width 8 height 8
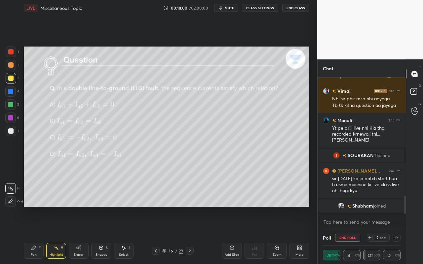
drag, startPoint x: 32, startPoint y: 254, endPoint x: 35, endPoint y: 250, distance: 4.2
click at [34, 235] on div "Pen P" at bounding box center [34, 251] width 20 height 16
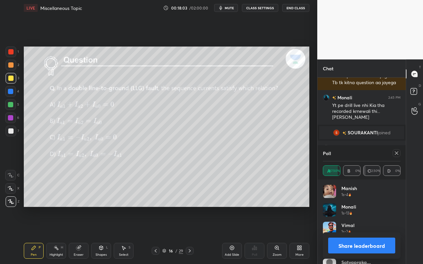
drag, startPoint x: 395, startPoint y: 155, endPoint x: 394, endPoint y: 159, distance: 4.0
click at [395, 156] on div at bounding box center [397, 153] width 8 height 8
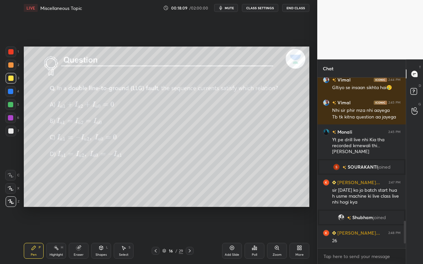
drag, startPoint x: 31, startPoint y: 249, endPoint x: 49, endPoint y: 230, distance: 26.4
click at [32, 235] on icon at bounding box center [34, 248] width 4 height 4
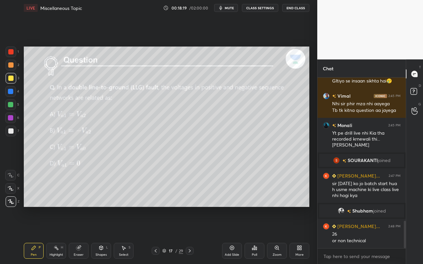
click at [36, 235] on div "Pen P" at bounding box center [34, 251] width 20 height 16
click at [255, 235] on div "Poll" at bounding box center [255, 251] width 20 height 16
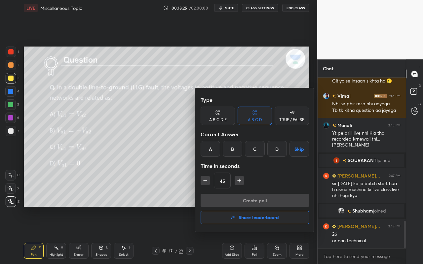
click at [210, 150] on div "A" at bounding box center [211, 149] width 20 height 16
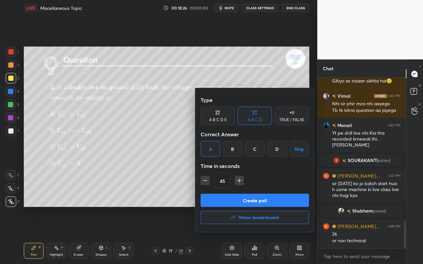
drag, startPoint x: 256, startPoint y: 200, endPoint x: 246, endPoint y: 204, distance: 10.4
click at [255, 201] on button "Create poll" at bounding box center [255, 200] width 108 height 13
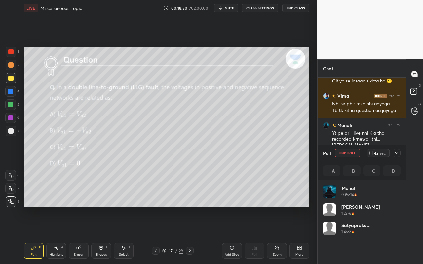
click at [396, 155] on icon at bounding box center [396, 153] width 5 height 5
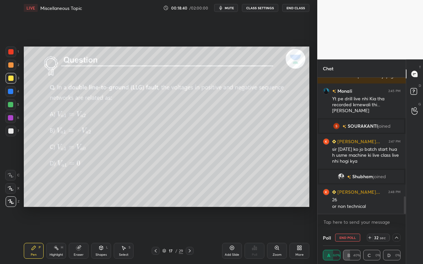
click at [395, 235] on icon at bounding box center [396, 237] width 5 height 5
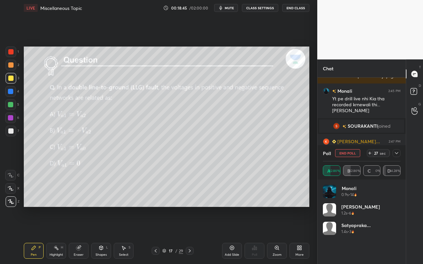
click at [397, 156] on icon at bounding box center [396, 153] width 5 height 5
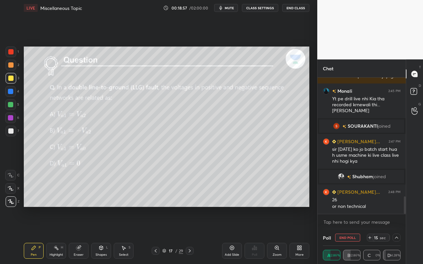
click at [50, 235] on div "Highlight H" at bounding box center [56, 251] width 20 height 16
click at [60, 235] on div "Highlight H" at bounding box center [56, 251] width 20 height 16
click at [37, 235] on div "Pen P" at bounding box center [34, 251] width 20 height 16
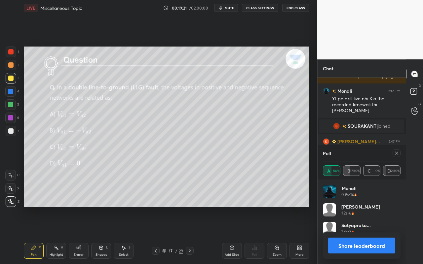
click at [396, 151] on icon at bounding box center [396, 153] width 5 height 5
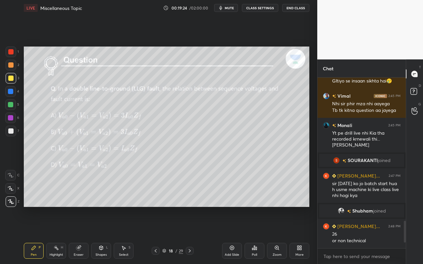
drag, startPoint x: 32, startPoint y: 253, endPoint x: 32, endPoint y: 246, distance: 6.3
click at [32, 235] on div "Pen P" at bounding box center [34, 251] width 20 height 16
click at [56, 235] on div "Highlight H" at bounding box center [56, 251] width 20 height 16
click at [255, 235] on div "Poll" at bounding box center [254, 255] width 5 height 3
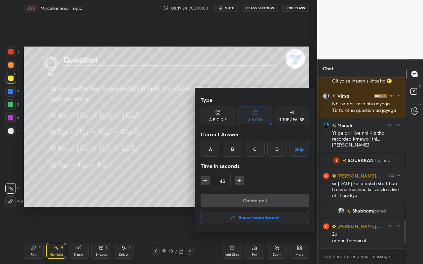
drag, startPoint x: 212, startPoint y: 149, endPoint x: 218, endPoint y: 161, distance: 12.7
click at [211, 151] on div "A" at bounding box center [211, 149] width 20 height 16
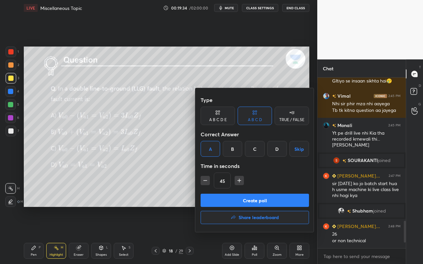
click at [236, 202] on button "Create poll" at bounding box center [255, 200] width 108 height 13
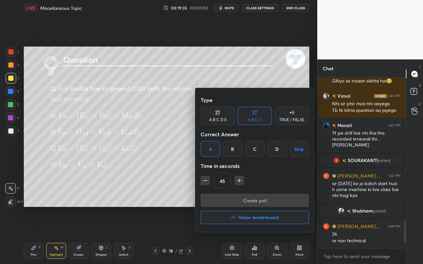
scroll to position [2, 2]
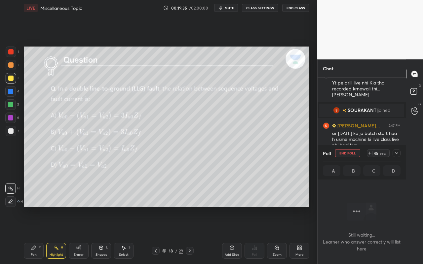
click at [34, 235] on div "Pen P" at bounding box center [34, 251] width 20 height 16
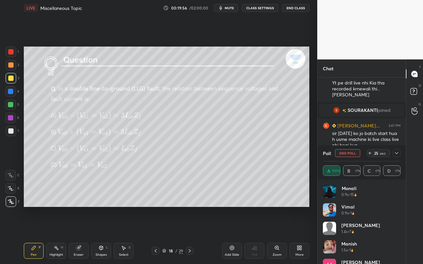
scroll to position [121, 86]
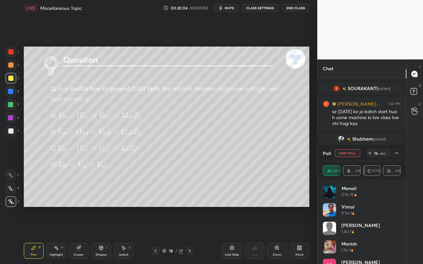
click at [38, 235] on div "Pen P" at bounding box center [34, 251] width 20 height 16
click at [398, 155] on icon at bounding box center [396, 153] width 5 height 5
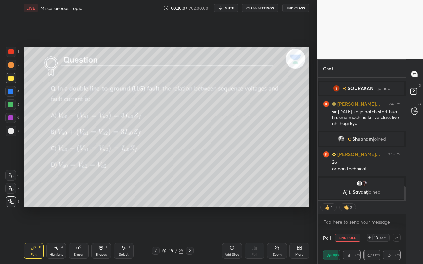
drag, startPoint x: 397, startPoint y: 238, endPoint x: 394, endPoint y: 235, distance: 4.4
click at [397, 235] on icon at bounding box center [396, 238] width 3 height 2
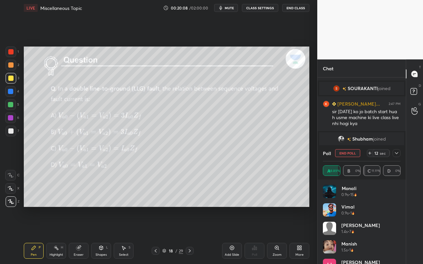
click at [32, 235] on div "Pen P" at bounding box center [34, 251] width 20 height 16
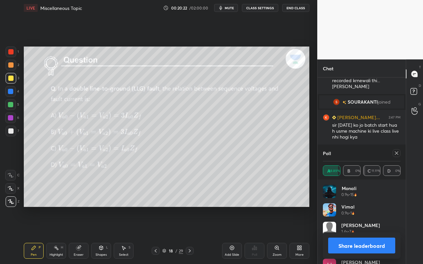
click at [56, 235] on div "Highlight" at bounding box center [57, 255] width 14 height 3
drag, startPoint x: 29, startPoint y: 254, endPoint x: 30, endPoint y: 251, distance: 3.8
click at [29, 235] on div "Pen P" at bounding box center [34, 251] width 20 height 16
click at [399, 153] on div at bounding box center [397, 153] width 8 height 8
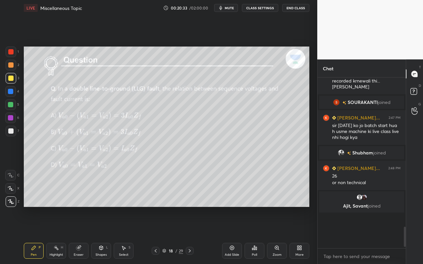
scroll to position [90, 86]
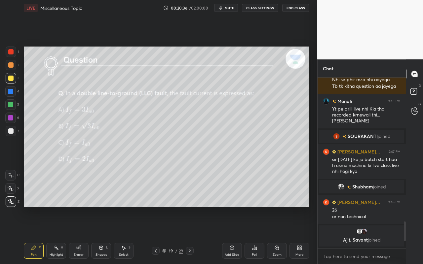
drag, startPoint x: 36, startPoint y: 257, endPoint x: 36, endPoint y: 243, distance: 13.9
click at [36, 235] on div "Pen" at bounding box center [34, 255] width 6 height 3
click at [257, 235] on div "Poll" at bounding box center [255, 251] width 20 height 16
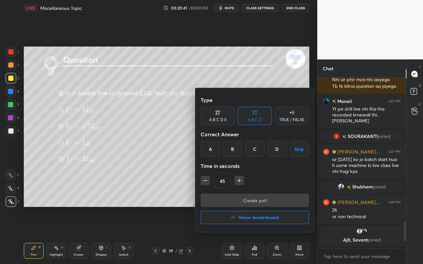
click at [207, 150] on div "A" at bounding box center [211, 149] width 20 height 16
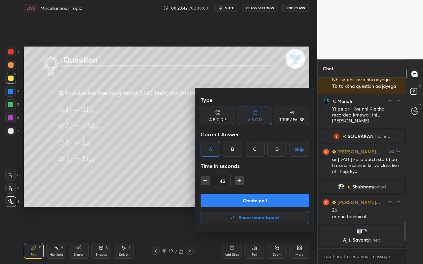
click at [259, 201] on button "Create poll" at bounding box center [255, 200] width 108 height 13
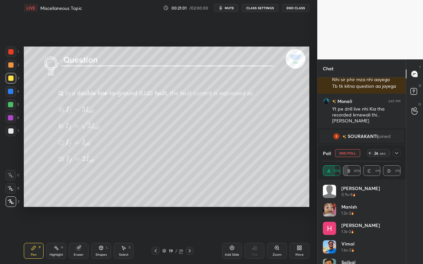
click at [399, 156] on icon at bounding box center [396, 153] width 5 height 5
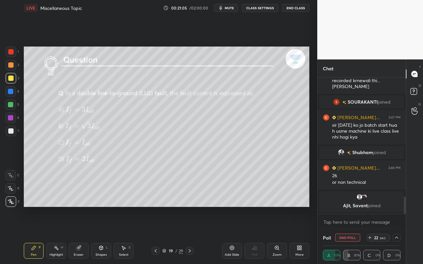
click at [397, 235] on div at bounding box center [397, 238] width 8 height 8
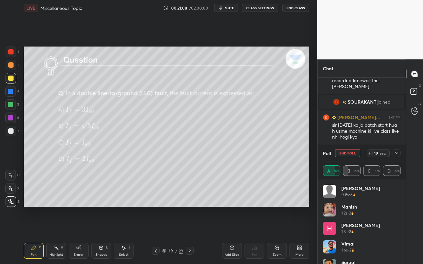
click at [396, 153] on icon at bounding box center [396, 153] width 5 height 5
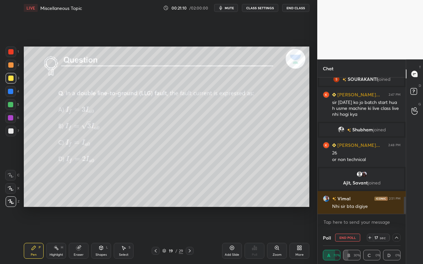
click at [398, 235] on icon at bounding box center [396, 237] width 5 height 5
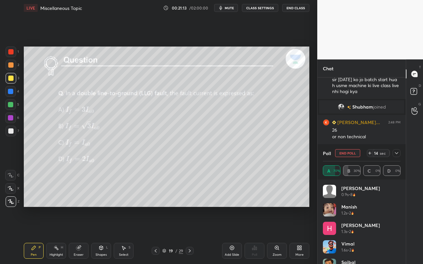
drag, startPoint x: 399, startPoint y: 152, endPoint x: 395, endPoint y: 151, distance: 4.2
click at [395, 151] on icon at bounding box center [396, 153] width 5 height 5
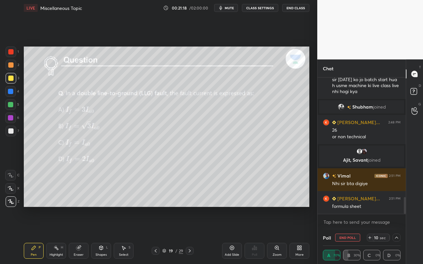
click at [56, 235] on div "Highlight" at bounding box center [57, 255] width 14 height 3
drag, startPoint x: 32, startPoint y: 253, endPoint x: 38, endPoint y: 222, distance: 32.0
click at [32, 235] on div "Pen P" at bounding box center [34, 251] width 20 height 16
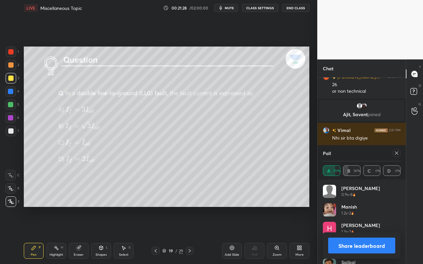
click at [396, 152] on icon at bounding box center [396, 153] width 5 height 5
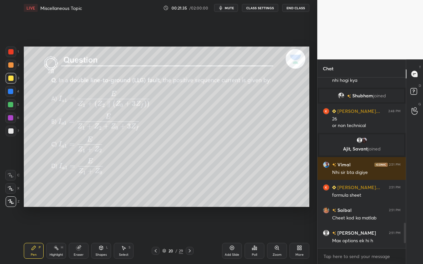
click at [38, 235] on div "Pen P" at bounding box center [34, 251] width 20 height 16
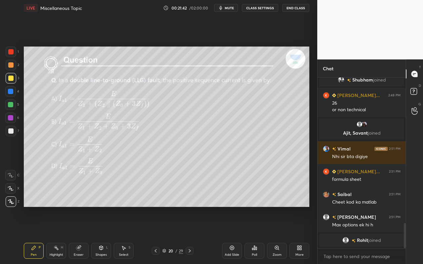
click at [257, 235] on div "Poll" at bounding box center [255, 251] width 20 height 16
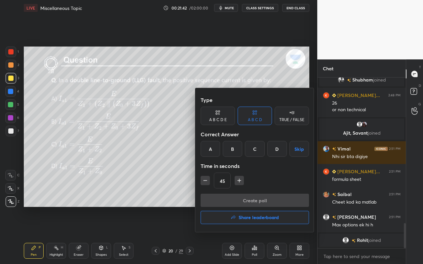
click at [214, 149] on div "A" at bounding box center [211, 149] width 20 height 16
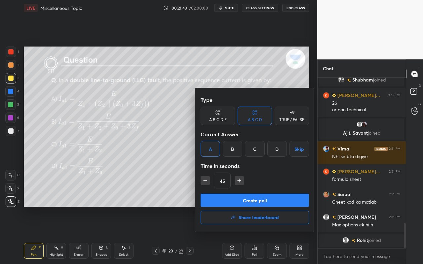
drag, startPoint x: 239, startPoint y: 200, endPoint x: 233, endPoint y: 205, distance: 7.7
click at [239, 200] on button "Create poll" at bounding box center [255, 200] width 108 height 13
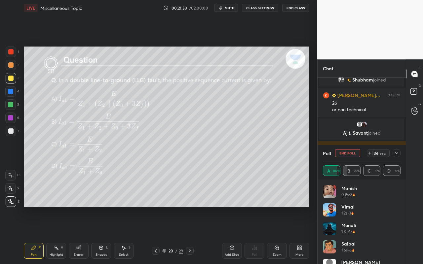
click at [35, 235] on div "Pen" at bounding box center [34, 255] width 6 height 3
drag, startPoint x: 58, startPoint y: 248, endPoint x: 94, endPoint y: 214, distance: 49.8
click at [64, 235] on div "Highlight H" at bounding box center [56, 251] width 20 height 16
click at [38, 235] on div "Pen P" at bounding box center [34, 251] width 20 height 16
click at [350, 155] on button "End Poll" at bounding box center [347, 153] width 25 height 8
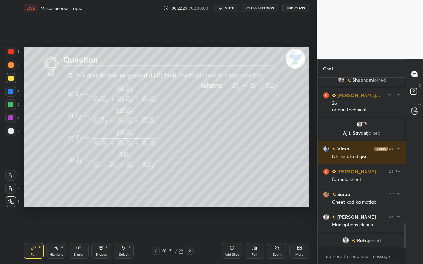
drag, startPoint x: 27, startPoint y: 254, endPoint x: 29, endPoint y: 244, distance: 10.2
click at [27, 235] on div "Pen P" at bounding box center [34, 251] width 20 height 16
click at [261, 235] on div "Poll" at bounding box center [255, 251] width 20 height 16
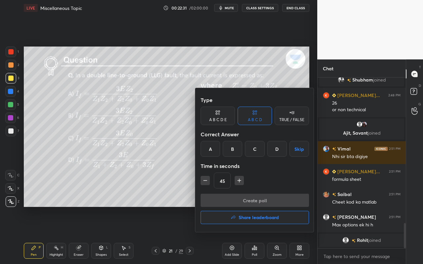
click at [231, 151] on div "B" at bounding box center [233, 149] width 20 height 16
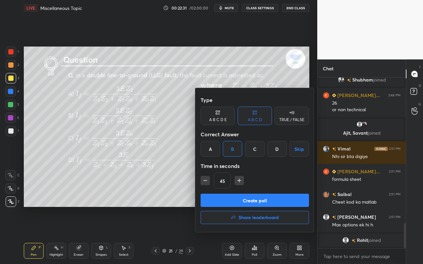
click at [246, 201] on button "Create poll" at bounding box center [255, 200] width 108 height 13
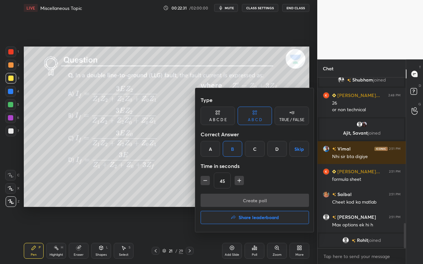
scroll to position [2, 2]
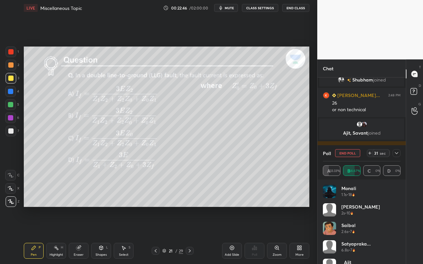
click at [397, 154] on icon at bounding box center [396, 153] width 3 height 2
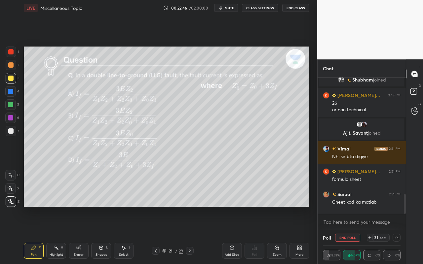
scroll to position [0, 2]
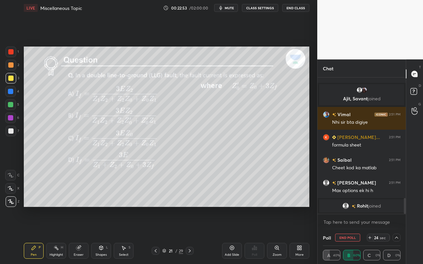
click at [397, 235] on icon at bounding box center [396, 237] width 5 height 5
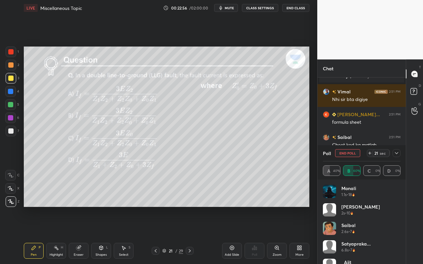
click at [395, 152] on icon at bounding box center [396, 153] width 5 height 5
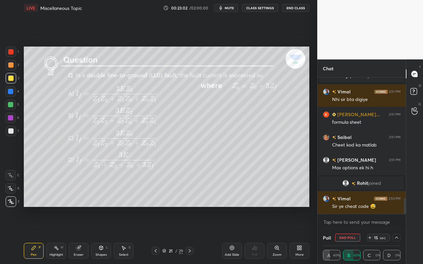
click at [397, 235] on icon at bounding box center [396, 237] width 5 height 5
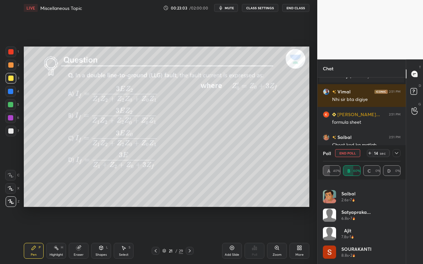
click at [398, 154] on icon at bounding box center [396, 153] width 5 height 5
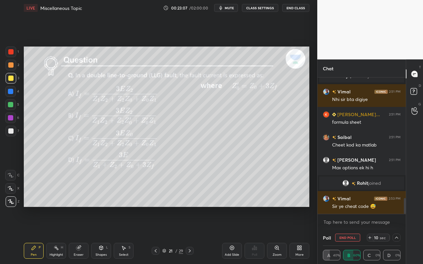
drag, startPoint x: 59, startPoint y: 257, endPoint x: 63, endPoint y: 248, distance: 9.9
click at [59, 235] on div "Highlight H" at bounding box center [56, 251] width 20 height 16
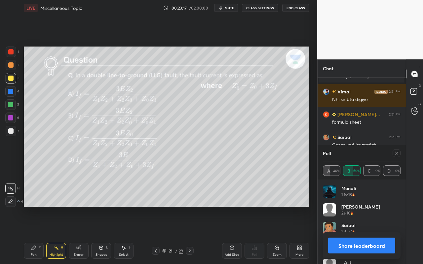
click at [28, 235] on div "Pen P" at bounding box center [34, 251] width 20 height 16
click at [399, 153] on icon at bounding box center [396, 153] width 5 height 5
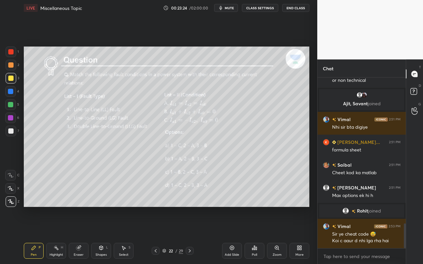
click at [32, 235] on div "Pen P" at bounding box center [34, 251] width 20 height 16
click at [256, 235] on div "Poll" at bounding box center [255, 251] width 20 height 16
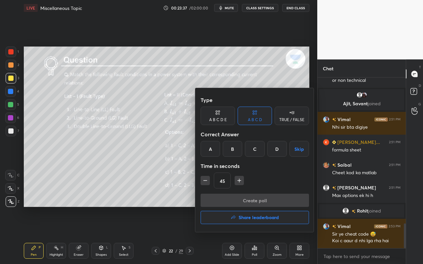
drag, startPoint x: 210, startPoint y: 150, endPoint x: 219, endPoint y: 162, distance: 15.1
click at [210, 150] on div "A" at bounding box center [211, 149] width 20 height 16
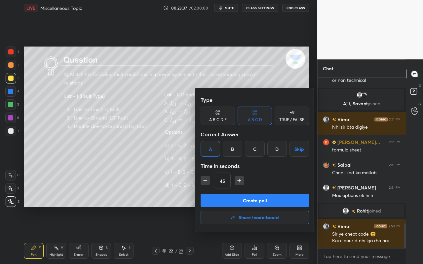
click at [237, 201] on button "Create poll" at bounding box center [255, 200] width 108 height 13
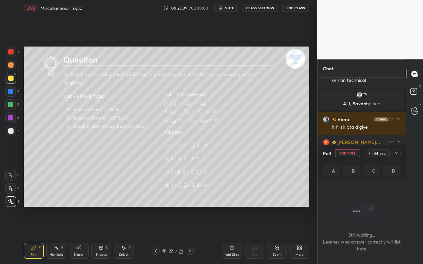
click at [396, 153] on icon at bounding box center [396, 153] width 5 height 5
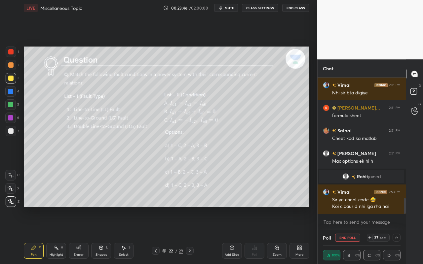
click at [395, 235] on icon at bounding box center [396, 237] width 5 height 5
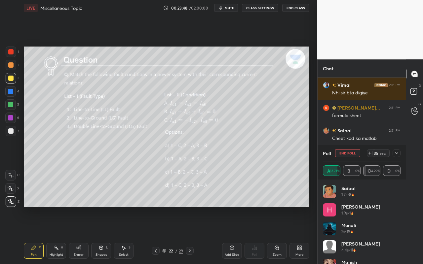
click at [399, 154] on div at bounding box center [397, 153] width 8 height 8
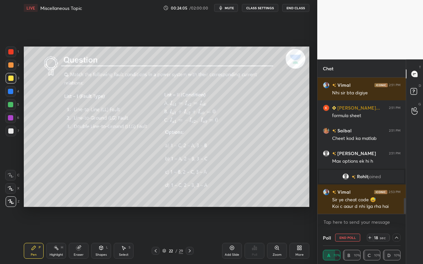
click at [103, 235] on div "Shapes L" at bounding box center [101, 251] width 20 height 16
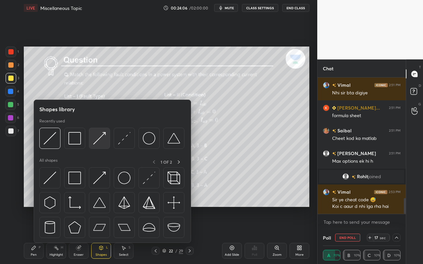
click at [102, 144] on img at bounding box center [99, 138] width 13 height 13
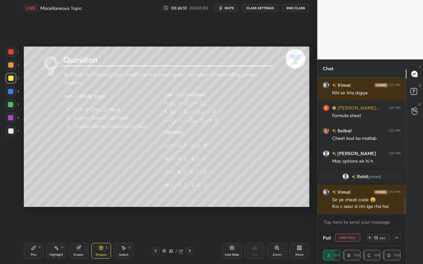
click at [57, 235] on div "Highlight H" at bounding box center [56, 251] width 20 height 16
click at [101, 235] on div "Shapes L" at bounding box center [101, 251] width 20 height 16
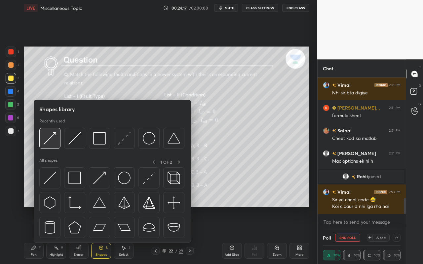
click at [51, 140] on img at bounding box center [50, 138] width 13 height 13
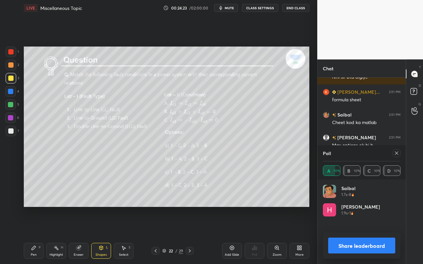
scroll to position [77, 76]
drag, startPoint x: 29, startPoint y: 249, endPoint x: 63, endPoint y: 212, distance: 49.8
click at [30, 235] on div "Pen P" at bounding box center [34, 251] width 20 height 16
drag, startPoint x: 403, startPoint y: 151, endPoint x: 394, endPoint y: 157, distance: 10.2
click at [400, 153] on div "Poll A 70% B 10% C 10% D 10%" at bounding box center [362, 162] width 88 height 34
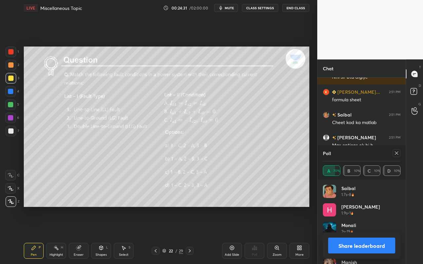
click at [401, 153] on div "Poll A 70% B 10% C 10% D 10%" at bounding box center [362, 162] width 88 height 34
click at [398, 156] on icon at bounding box center [396, 153] width 5 height 5
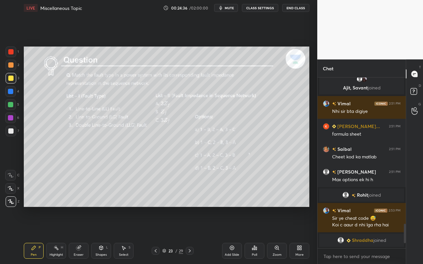
click at [40, 235] on div "Pen P" at bounding box center [34, 251] width 20 height 16
click at [108, 235] on div "Shapes L" at bounding box center [101, 251] width 20 height 16
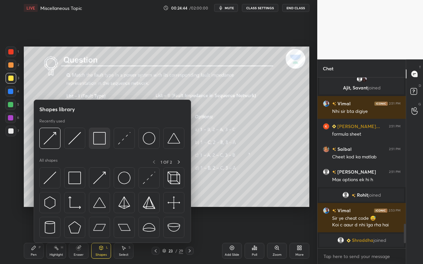
click at [103, 143] on img at bounding box center [99, 138] width 13 height 13
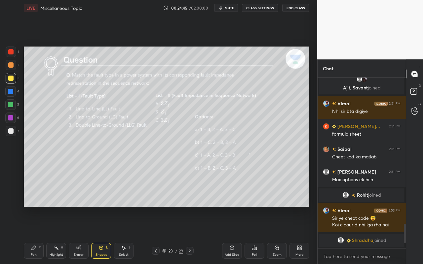
drag, startPoint x: 12, startPoint y: 133, endPoint x: 19, endPoint y: 132, distance: 7.4
click at [12, 133] on div at bounding box center [10, 131] width 5 height 5
drag, startPoint x: 12, startPoint y: 50, endPoint x: 17, endPoint y: 52, distance: 4.8
click at [12, 50] on div at bounding box center [10, 51] width 5 height 5
click at [256, 235] on div "Poll" at bounding box center [255, 251] width 20 height 16
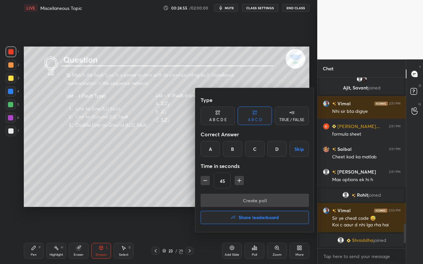
click at [214, 151] on div "A" at bounding box center [211, 149] width 20 height 16
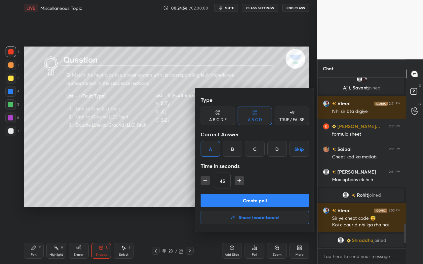
click at [233, 204] on button "Create poll" at bounding box center [255, 200] width 108 height 13
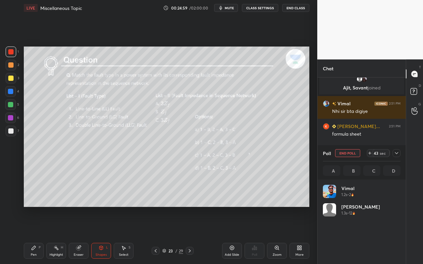
scroll to position [2, 2]
drag, startPoint x: 59, startPoint y: 250, endPoint x: 92, endPoint y: 224, distance: 41.7
click at [59, 235] on div "Highlight H" at bounding box center [56, 251] width 20 height 16
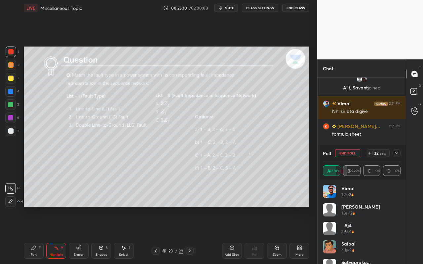
click at [101, 235] on div "Shapes L" at bounding box center [101, 251] width 20 height 16
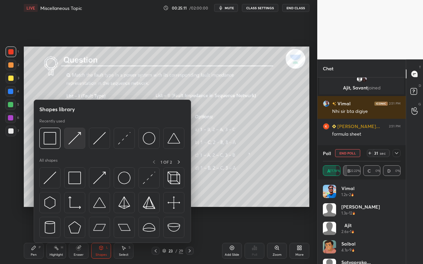
click at [76, 141] on img at bounding box center [74, 138] width 13 height 13
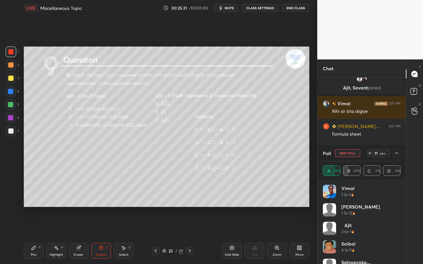
click at [34, 235] on div "Pen" at bounding box center [34, 255] width 6 height 3
drag, startPoint x: 349, startPoint y: 153, endPoint x: 347, endPoint y: 159, distance: 6.3
click at [349, 153] on button "End Poll" at bounding box center [347, 153] width 25 height 8
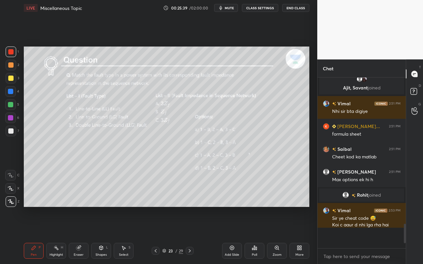
scroll to position [167, 86]
click at [32, 235] on div "Pen" at bounding box center [34, 255] width 6 height 3
click at [254, 235] on div "Poll" at bounding box center [254, 255] width 5 height 3
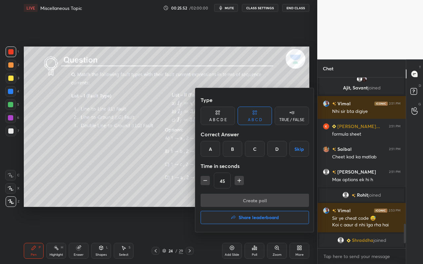
click at [212, 153] on div "A" at bounding box center [211, 149] width 20 height 16
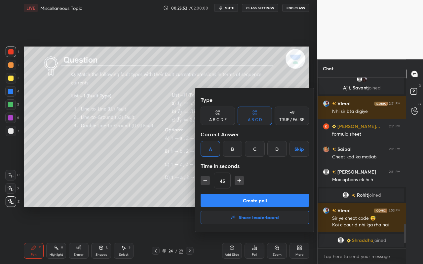
drag, startPoint x: 222, startPoint y: 207, endPoint x: 214, endPoint y: 212, distance: 9.5
click at [222, 207] on button "Create poll" at bounding box center [255, 200] width 108 height 13
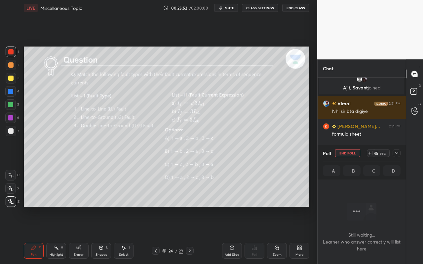
scroll to position [161, 86]
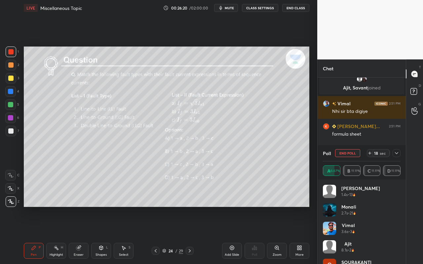
drag, startPoint x: 60, startPoint y: 251, endPoint x: 73, endPoint y: 217, distance: 37.1
click at [60, 235] on div "Highlight H" at bounding box center [56, 251] width 20 height 16
click at [100, 235] on div "Shapes" at bounding box center [101, 255] width 11 height 3
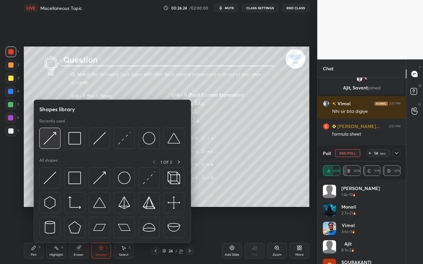
click at [54, 140] on img at bounding box center [50, 138] width 13 height 13
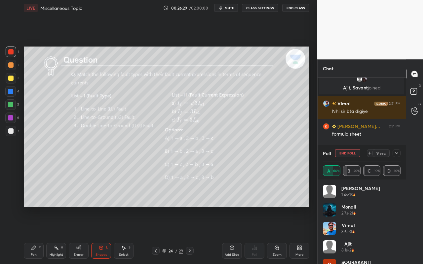
click at [32, 235] on div "Pen P" at bounding box center [34, 251] width 20 height 16
drag, startPoint x: 57, startPoint y: 249, endPoint x: 82, endPoint y: 209, distance: 47.5
click at [60, 235] on div "Highlight H" at bounding box center [56, 251] width 20 height 16
click at [97, 235] on div "Shapes" at bounding box center [101, 255] width 11 height 3
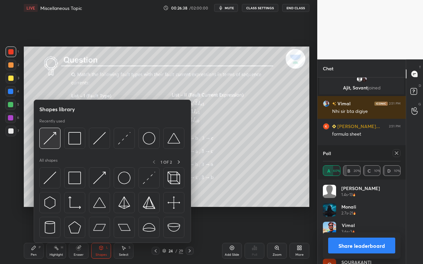
click at [48, 144] on img at bounding box center [50, 138] width 13 height 13
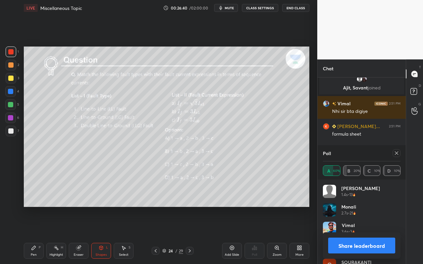
click at [64, 235] on div "Highlight H" at bounding box center [56, 251] width 20 height 16
drag, startPoint x: 33, startPoint y: 252, endPoint x: 42, endPoint y: 231, distance: 22.7
click at [33, 235] on div "Pen P" at bounding box center [34, 251] width 20 height 16
click at [397, 155] on icon at bounding box center [396, 153] width 5 height 5
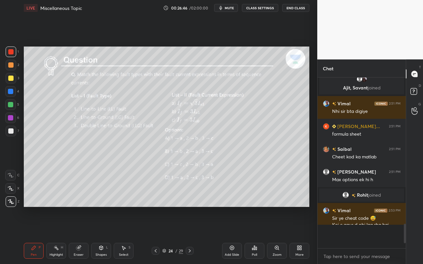
scroll to position [169, 86]
drag, startPoint x: 33, startPoint y: 252, endPoint x: 49, endPoint y: 209, distance: 46.4
click at [33, 235] on div "Pen P" at bounding box center [34, 251] width 20 height 16
click at [254, 235] on div "Poll" at bounding box center [254, 255] width 5 height 3
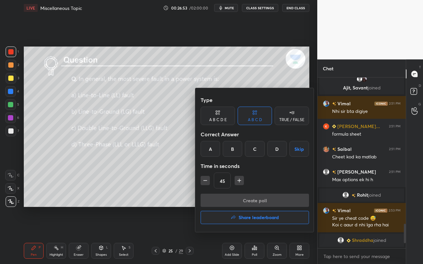
click at [272, 151] on div "D" at bounding box center [277, 149] width 20 height 16
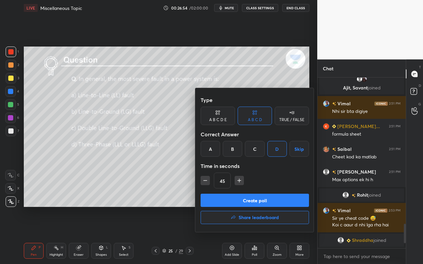
drag, startPoint x: 258, startPoint y: 200, endPoint x: 253, endPoint y: 210, distance: 11.1
click at [258, 200] on button "Create poll" at bounding box center [255, 200] width 108 height 13
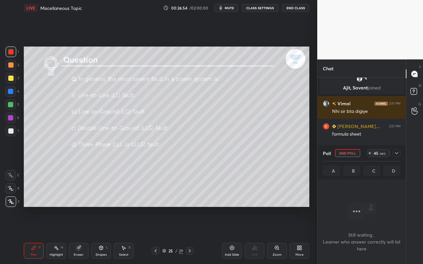
scroll to position [79, 86]
click at [398, 152] on icon at bounding box center [396, 153] width 5 height 5
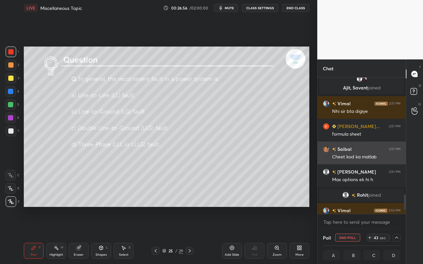
scroll to position [1051, 0]
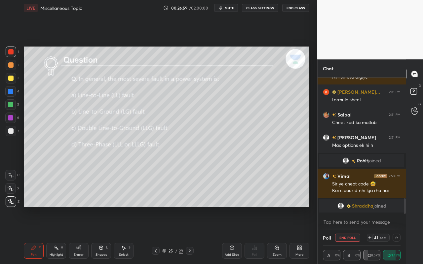
click at [398, 235] on icon at bounding box center [396, 237] width 5 height 5
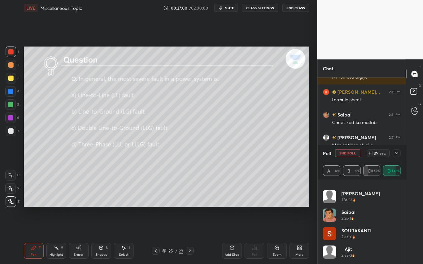
scroll to position [15, 0]
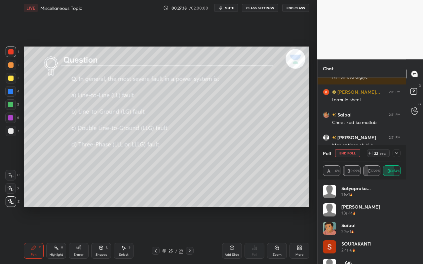
click at [34, 235] on div "Pen P" at bounding box center [34, 251] width 20 height 16
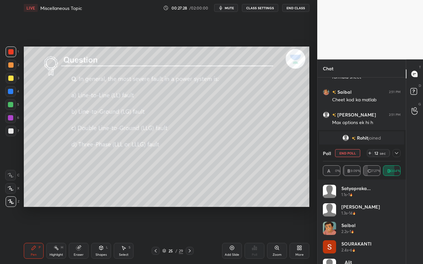
click at [398, 153] on icon at bounding box center [396, 153] width 5 height 5
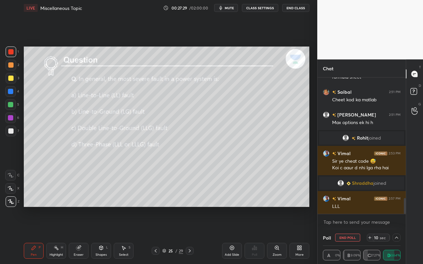
click at [399, 235] on icon at bounding box center [396, 237] width 5 height 5
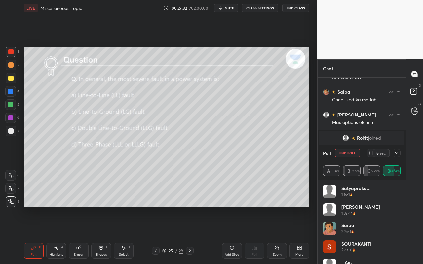
click at [395, 153] on icon at bounding box center [396, 153] width 3 height 2
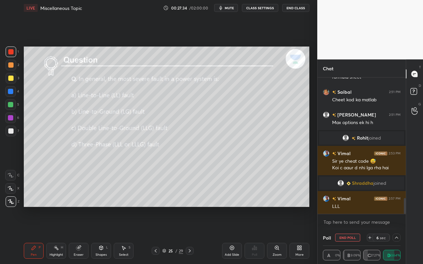
click at [400, 235] on div at bounding box center [397, 238] width 8 height 8
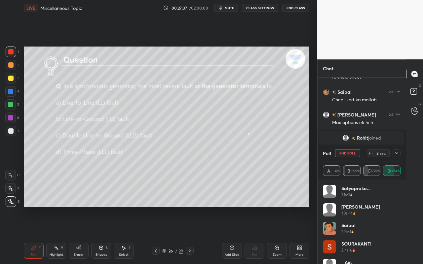
drag, startPoint x: 31, startPoint y: 255, endPoint x: 46, endPoint y: 223, distance: 34.6
click at [31, 235] on div "Pen" at bounding box center [34, 255] width 6 height 3
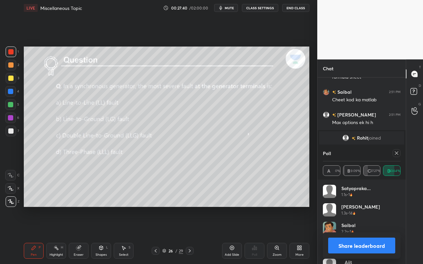
click at [396, 153] on icon at bounding box center [396, 153] width 5 height 5
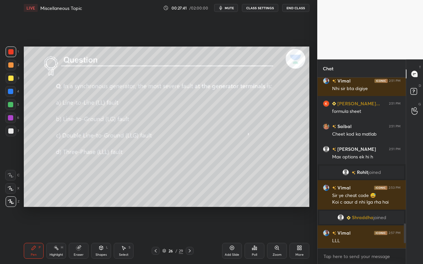
click at [255, 235] on div "Poll" at bounding box center [255, 251] width 20 height 16
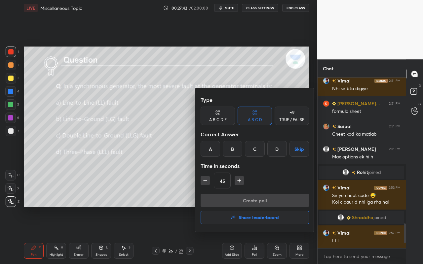
drag, startPoint x: 234, startPoint y: 151, endPoint x: 236, endPoint y: 172, distance: 21.6
click at [234, 151] on div "B" at bounding box center [233, 149] width 20 height 16
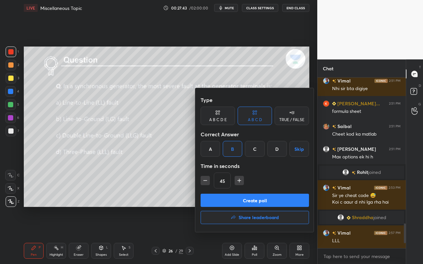
click at [244, 196] on button "Create poll" at bounding box center [255, 200] width 108 height 13
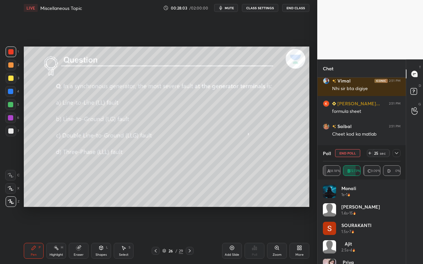
click at [397, 151] on icon at bounding box center [396, 153] width 5 height 5
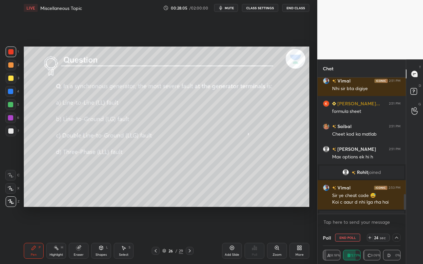
click at [398, 235] on icon at bounding box center [396, 237] width 5 height 5
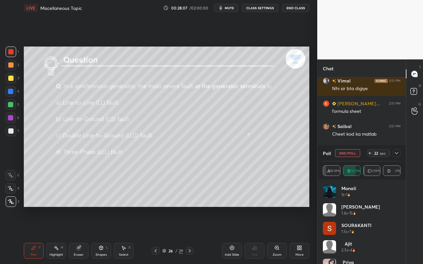
click at [55, 235] on div "Highlight" at bounding box center [57, 255] width 14 height 3
click at [34, 235] on div "Pen P" at bounding box center [34, 251] width 20 height 16
drag, startPoint x: 32, startPoint y: 250, endPoint x: 38, endPoint y: 225, distance: 26.1
click at [32, 235] on icon at bounding box center [34, 248] width 4 height 4
click at [348, 155] on button "End Poll" at bounding box center [347, 153] width 25 height 8
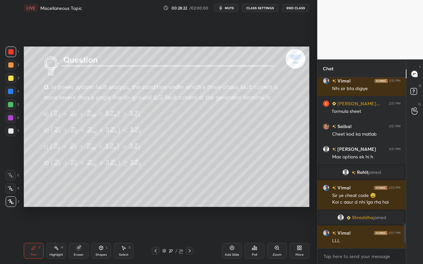
click at [256, 235] on div "Poll" at bounding box center [255, 251] width 20 height 16
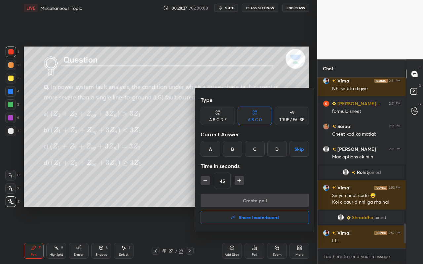
drag, startPoint x: 212, startPoint y: 150, endPoint x: 218, endPoint y: 164, distance: 15.1
click at [211, 151] on div "A" at bounding box center [211, 149] width 20 height 16
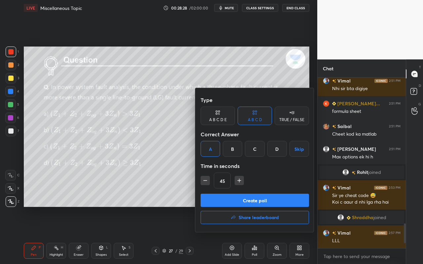
click at [243, 196] on button "Create poll" at bounding box center [255, 200] width 108 height 13
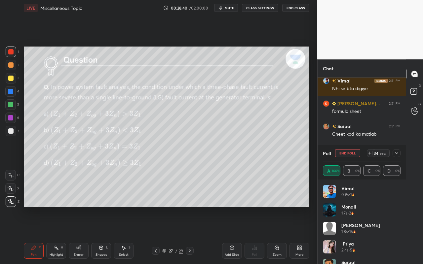
drag, startPoint x: 59, startPoint y: 254, endPoint x: 65, endPoint y: 217, distance: 37.2
click at [59, 235] on div "Highlight" at bounding box center [57, 255] width 14 height 3
click at [33, 235] on icon at bounding box center [34, 248] width 4 height 4
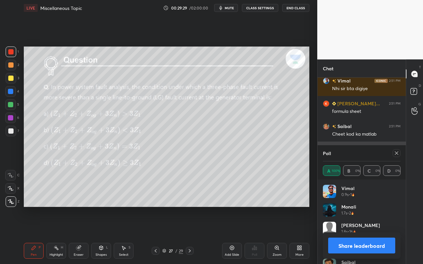
drag, startPoint x: 398, startPoint y: 152, endPoint x: 391, endPoint y: 157, distance: 7.8
click at [398, 153] on icon at bounding box center [396, 153] width 5 height 5
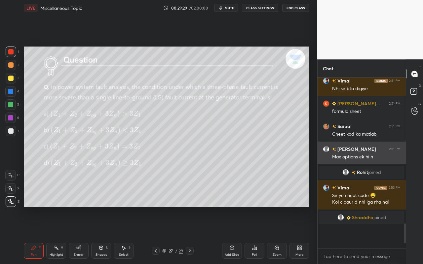
scroll to position [2, 2]
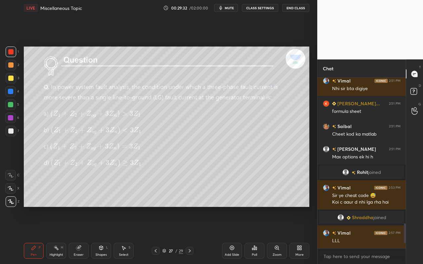
click at [126, 235] on div "Select" at bounding box center [124, 255] width 10 height 3
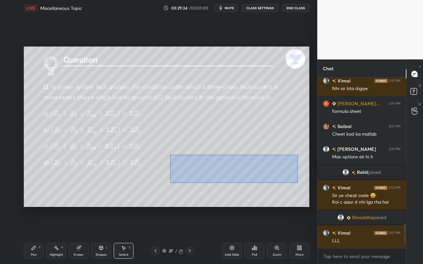
drag, startPoint x: 171, startPoint y: 156, endPoint x: 272, endPoint y: 175, distance: 102.8
click at [297, 182] on div "0 ° Undo Copy Duplicate Duplicate to new slide Delete" at bounding box center [167, 127] width 286 height 161
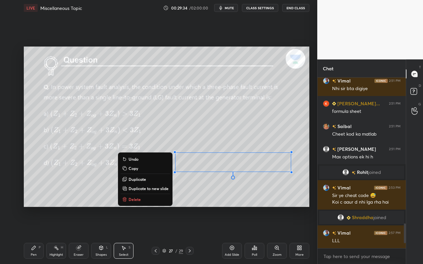
click at [144, 159] on button "Undo" at bounding box center [145, 159] width 49 height 8
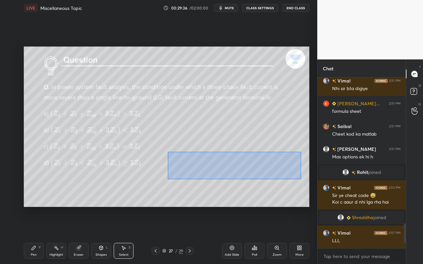
drag, startPoint x: 166, startPoint y: 155, endPoint x: 274, endPoint y: 174, distance: 109.4
click at [300, 179] on div "0 ° Undo Copy Duplicate Duplicate to new slide Delete" at bounding box center [167, 127] width 286 height 161
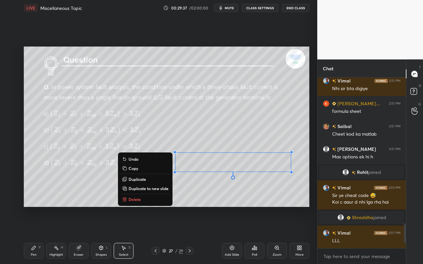
click at [144, 170] on button "Copy" at bounding box center [145, 169] width 49 height 8
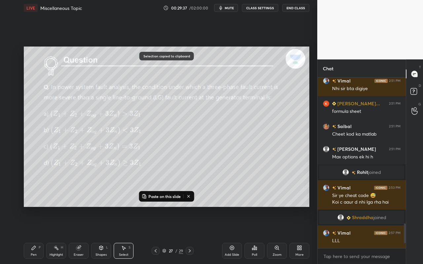
click at [190, 193] on button at bounding box center [189, 197] width 8 height 8
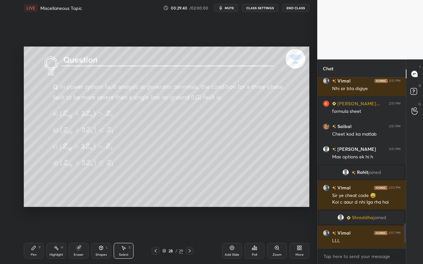
click at [33, 235] on div "Pen" at bounding box center [34, 255] width 6 height 3
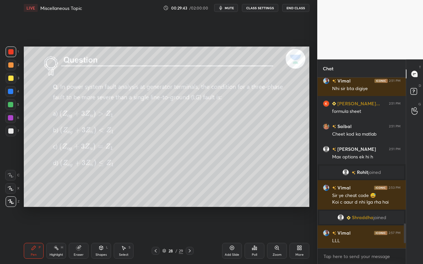
click at [257, 235] on div "Poll" at bounding box center [255, 251] width 20 height 16
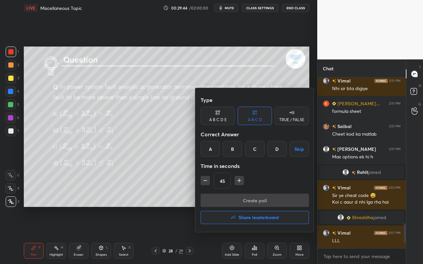
click at [211, 150] on div "A" at bounding box center [211, 149] width 20 height 16
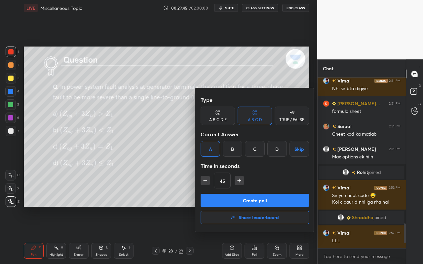
click at [241, 202] on button "Create poll" at bounding box center [255, 200] width 108 height 13
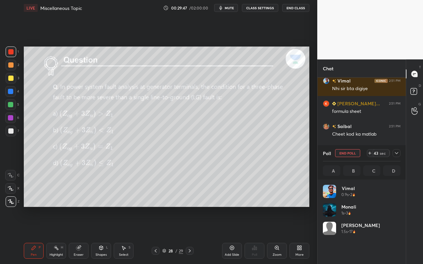
scroll to position [77, 76]
click at [234, 223] on div "Setting up your live class Poll for secs No correct answer Start poll" at bounding box center [166, 127] width 291 height 222
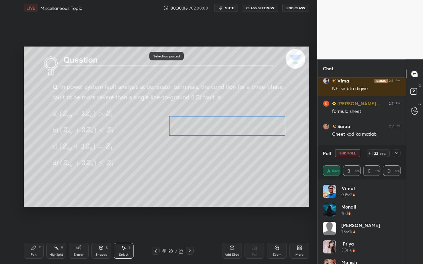
drag, startPoint x: 226, startPoint y: 159, endPoint x: 221, endPoint y: 127, distance: 31.7
click at [222, 127] on div "0 ° Undo Copy Paste here Duplicate Duplicate to new slide Delete" at bounding box center [167, 127] width 286 height 161
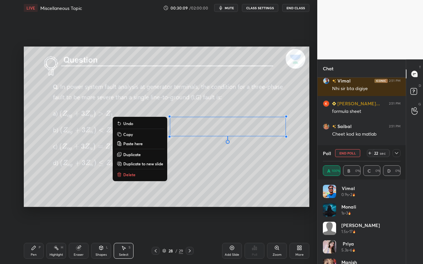
click at [57, 235] on div "Highlight H" at bounding box center [56, 251] width 20 height 16
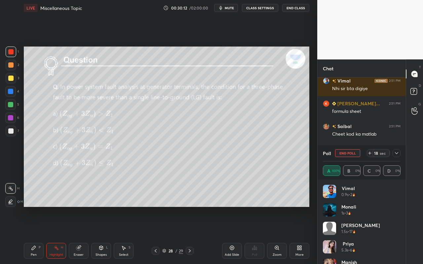
click at [34, 235] on div "Pen P" at bounding box center [34, 251] width 20 height 16
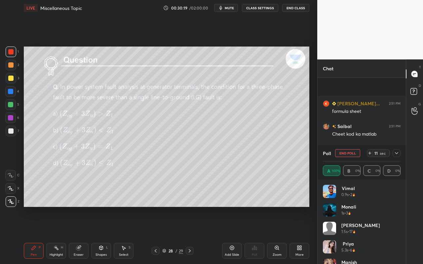
scroll to position [1070, 0]
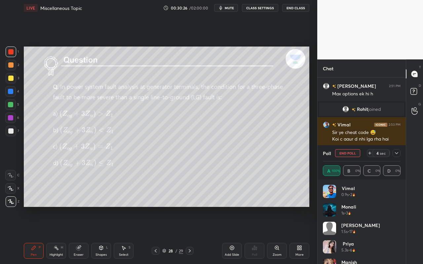
click at [340, 155] on button "End Poll" at bounding box center [347, 153] width 25 height 8
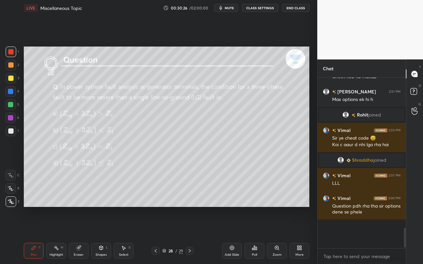
scroll to position [2, 2]
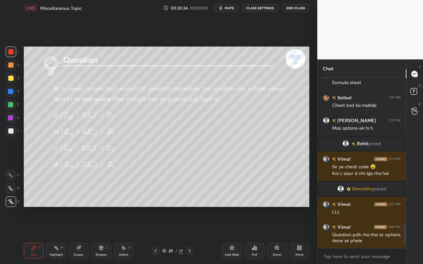
drag, startPoint x: 29, startPoint y: 252, endPoint x: 47, endPoint y: 214, distance: 42.4
click at [30, 235] on div "Pen P" at bounding box center [34, 251] width 20 height 16
click at [256, 235] on div "Poll" at bounding box center [254, 255] width 5 height 3
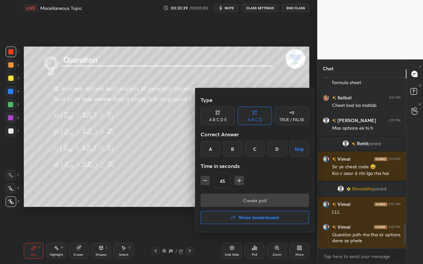
click at [207, 150] on div "A" at bounding box center [211, 149] width 20 height 16
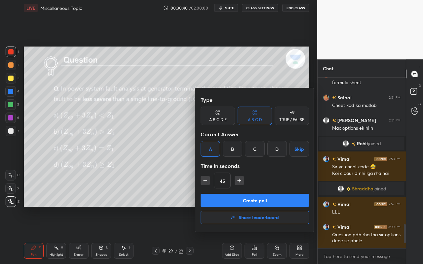
click at [231, 201] on button "Create poll" at bounding box center [255, 200] width 108 height 13
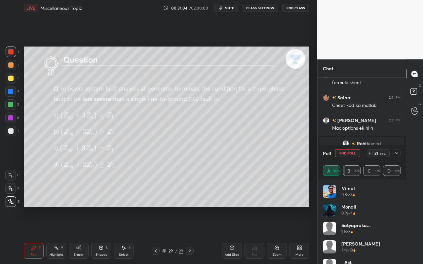
click at [398, 154] on icon at bounding box center [396, 153] width 5 height 5
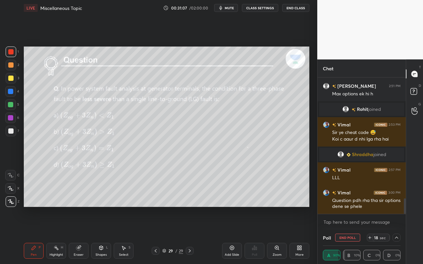
click at [36, 235] on div "Pen" at bounding box center [34, 255] width 6 height 3
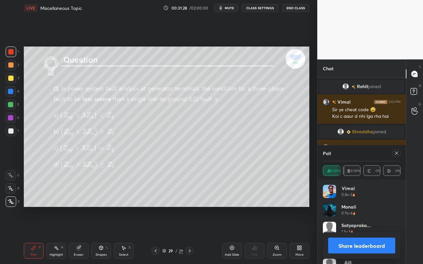
click at [395, 152] on icon at bounding box center [396, 153] width 3 height 3
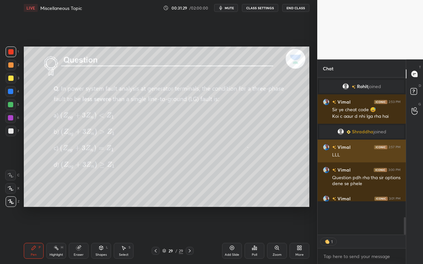
scroll to position [2, 2]
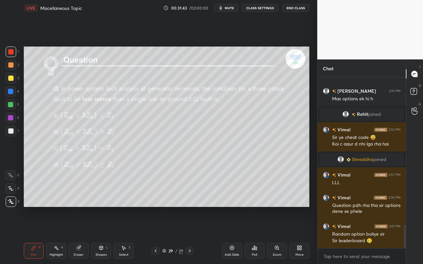
click at [257, 235] on div "Poll" at bounding box center [254, 255] width 5 height 3
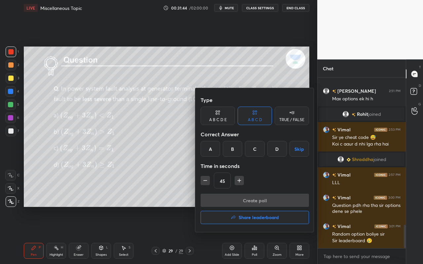
click at [260, 221] on button "Share leaderboard" at bounding box center [255, 217] width 108 height 13
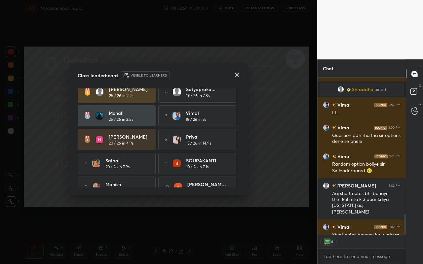
scroll to position [1172, 0]
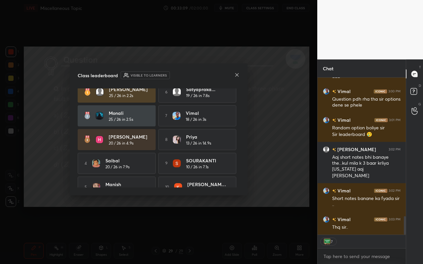
type textarea "x"
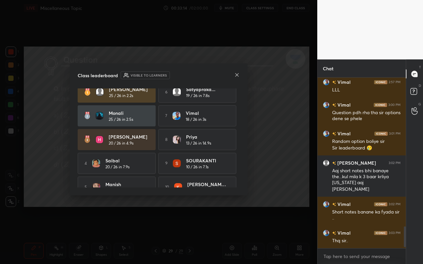
click at [236, 76] on icon at bounding box center [236, 74] width 5 height 5
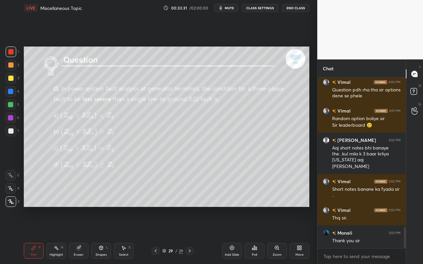
scroll to position [1204, 0]
